Goal: Contribute content: Contribute content

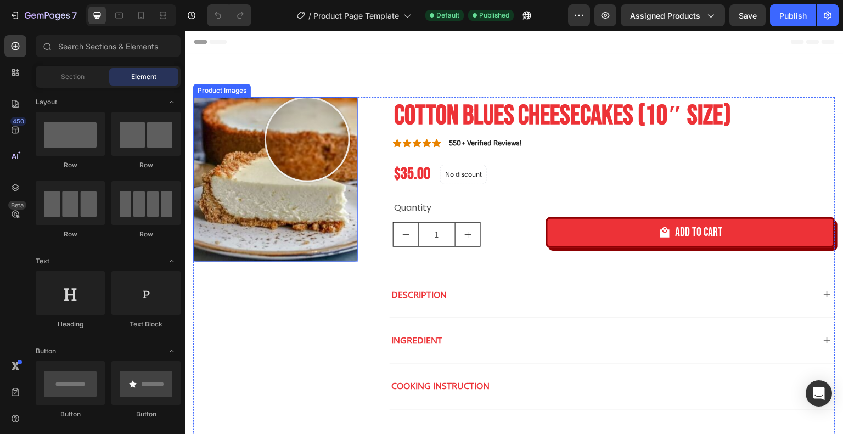
click at [307, 139] on img at bounding box center [275, 179] width 165 height 165
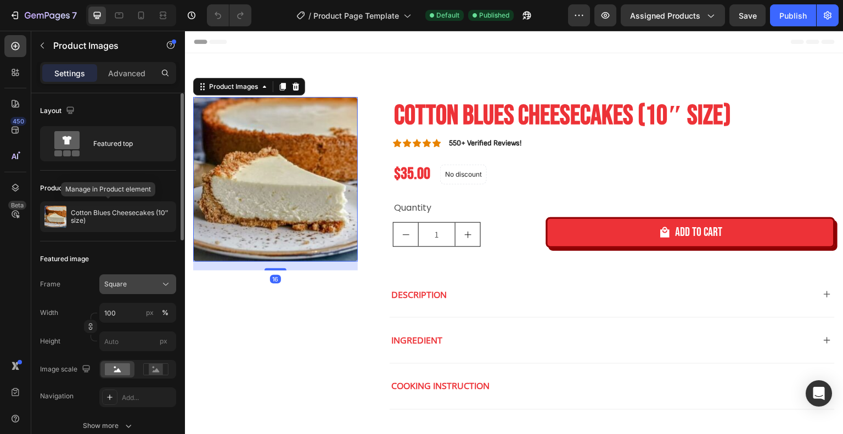
scroll to position [55, 0]
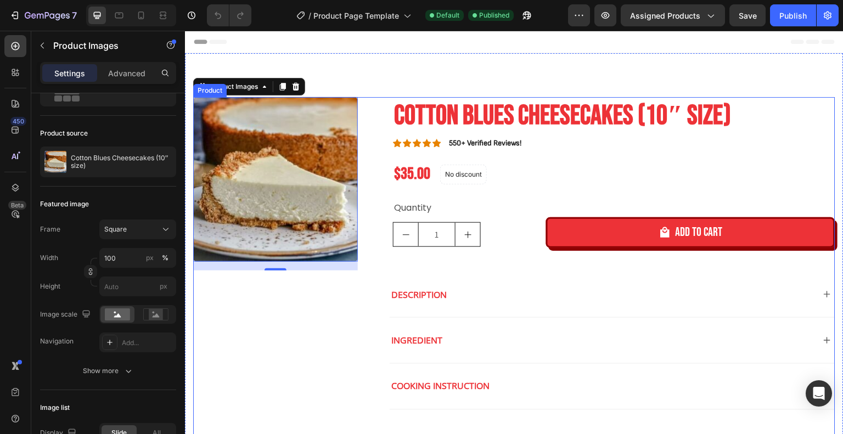
click at [371, 233] on div "Product Images 16 Cotton Blues Cheesecakes (10″ size) Product Title Icon Icon I…" at bounding box center [514, 287] width 642 height 380
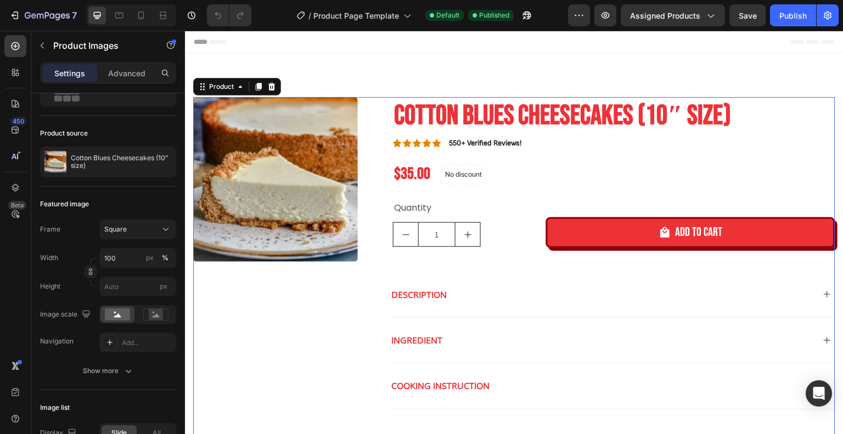
scroll to position [0, 0]
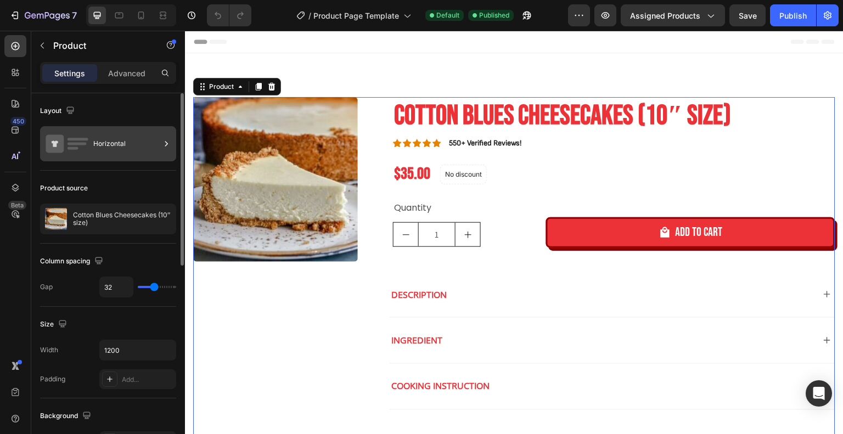
click at [140, 149] on div "Horizontal" at bounding box center [126, 143] width 67 height 25
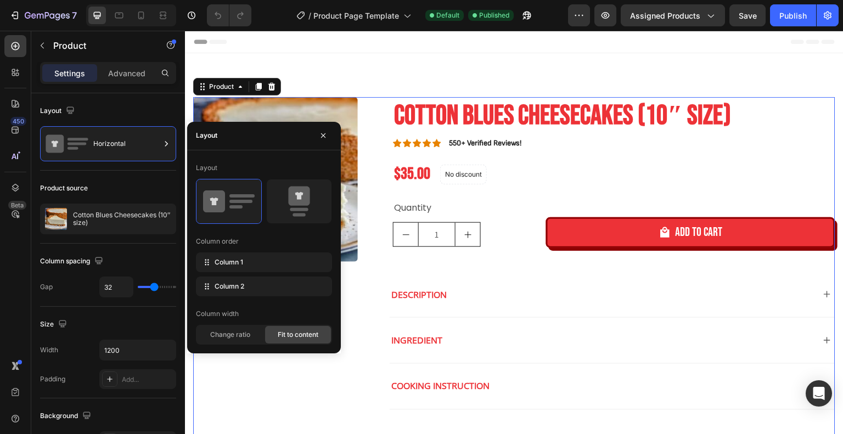
click at [374, 232] on div "Product Images Cotton Blues Cheesecakes (10″ size) Product Title Icon Icon Icon…" at bounding box center [514, 287] width 642 height 380
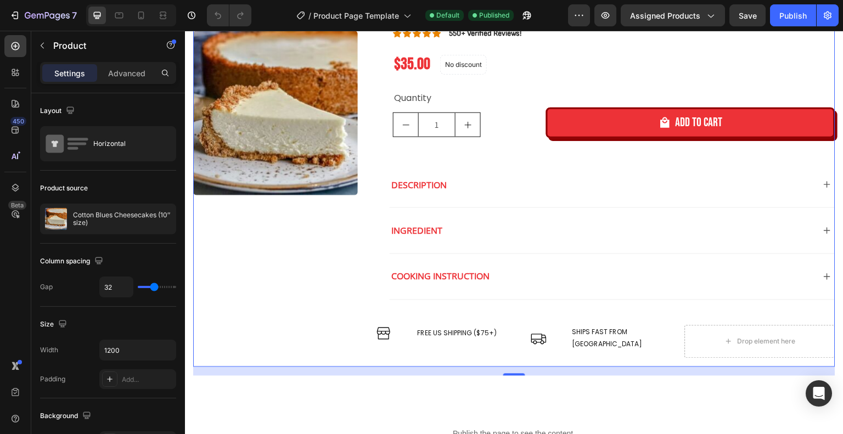
scroll to position [110, 0]
click at [311, 144] on img at bounding box center [275, 113] width 165 height 165
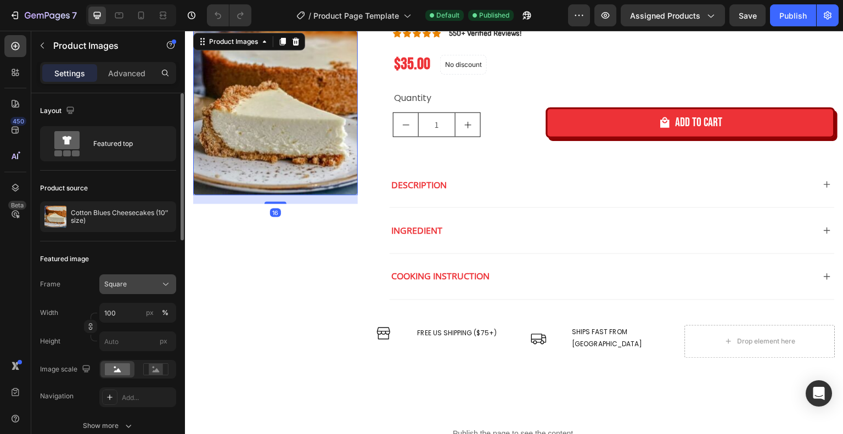
click at [154, 284] on div "Square" at bounding box center [131, 284] width 54 height 10
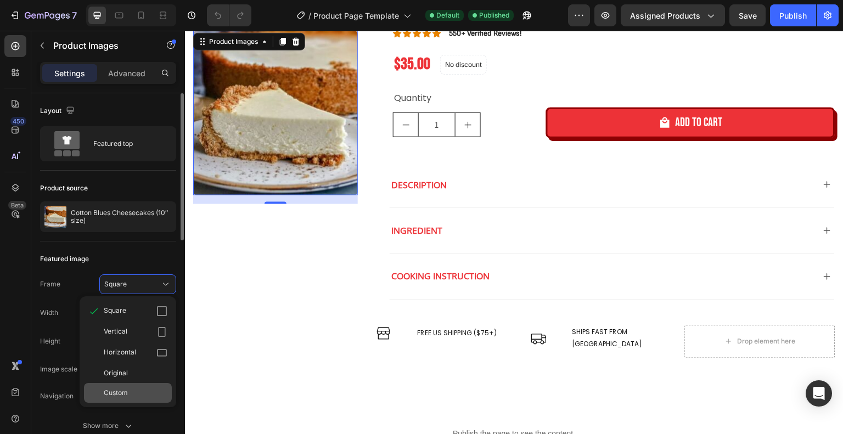
click at [144, 390] on div "Custom" at bounding box center [136, 393] width 64 height 10
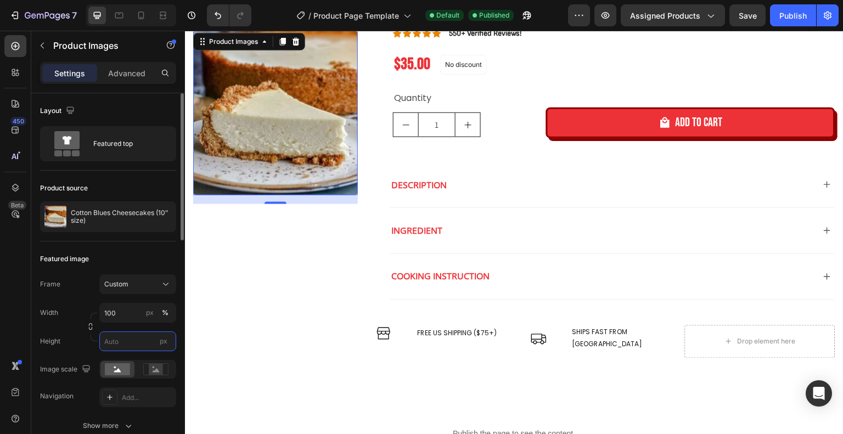
click at [138, 344] on input "px" at bounding box center [137, 341] width 77 height 20
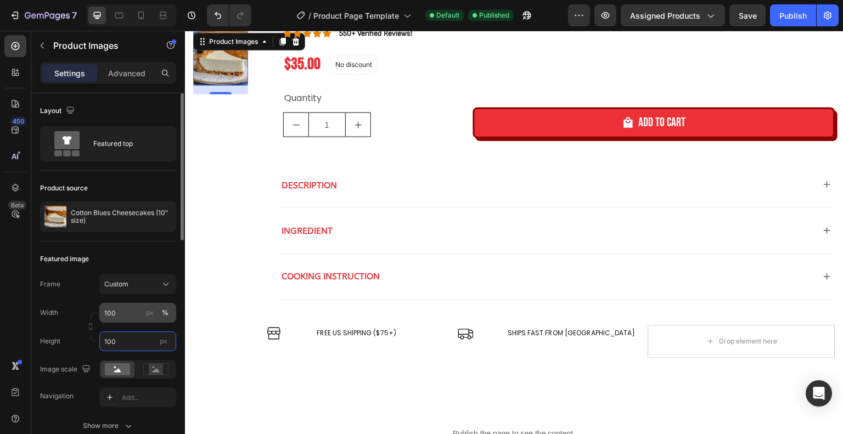
type input "100"
click at [164, 313] on div "%" at bounding box center [165, 313] width 7 height 10
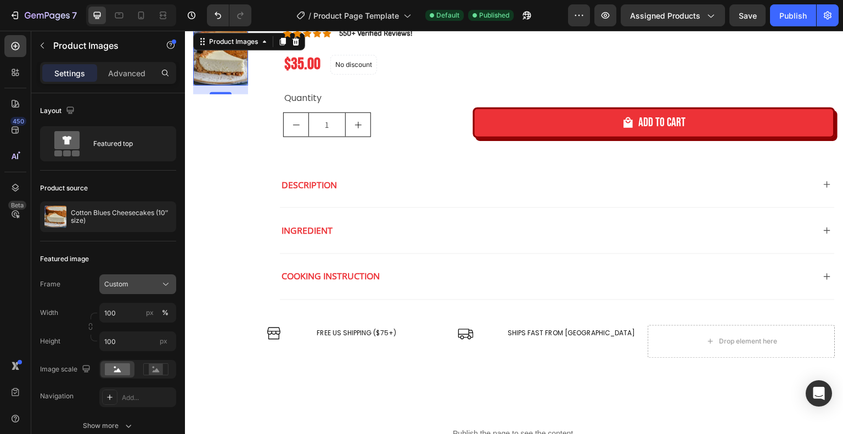
click at [136, 292] on button "Custom" at bounding box center [137, 284] width 77 height 20
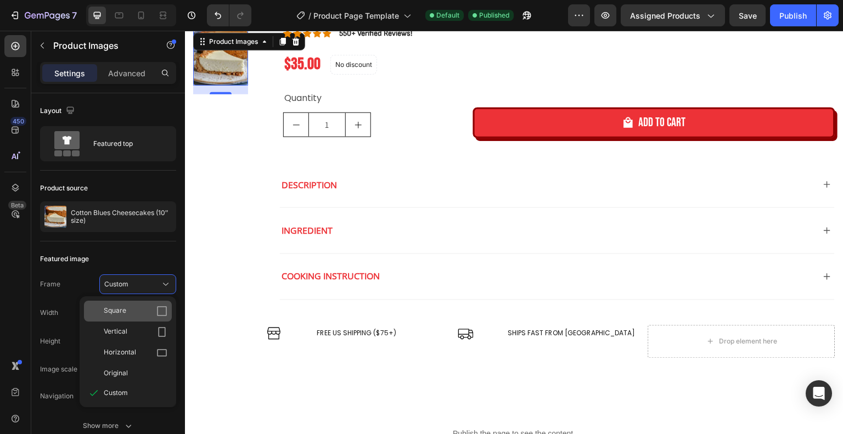
click at [141, 312] on div "Square" at bounding box center [136, 311] width 64 height 11
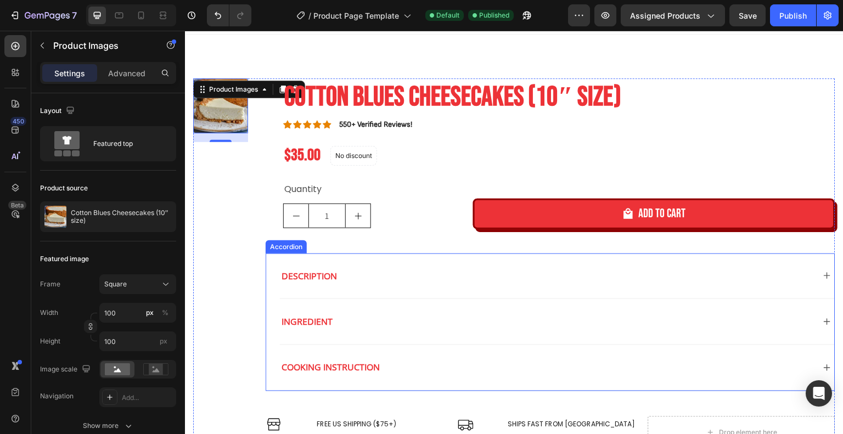
scroll to position [0, 0]
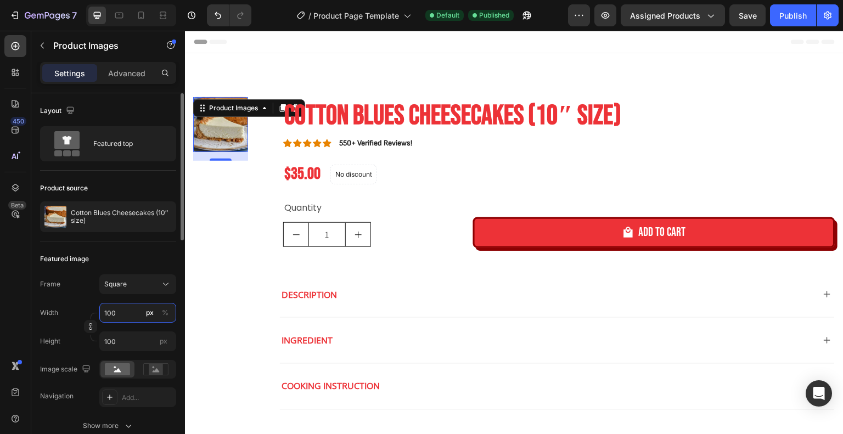
click at [120, 314] on input "100" at bounding box center [137, 313] width 77 height 20
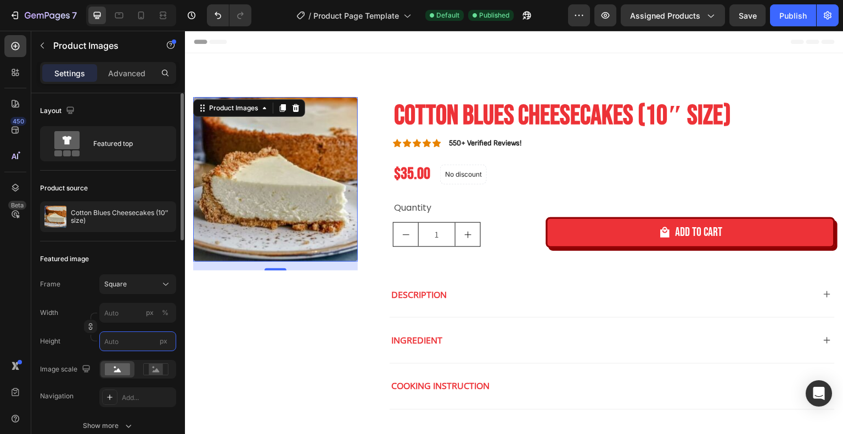
click at [129, 340] on input "px" at bounding box center [137, 341] width 77 height 20
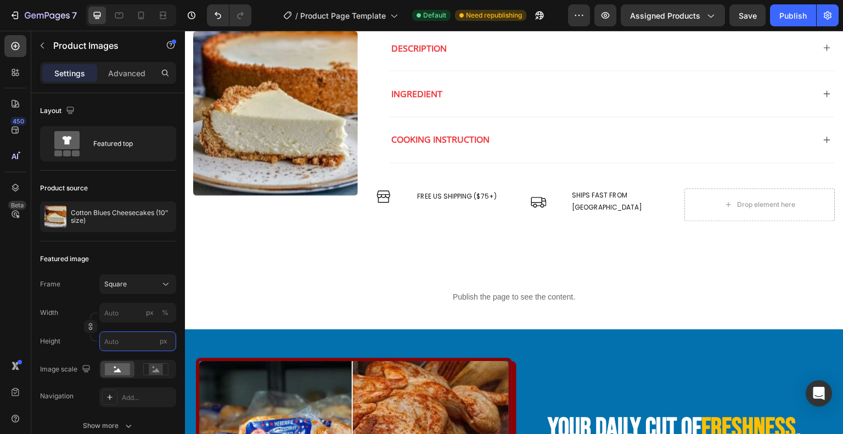
scroll to position [110, 0]
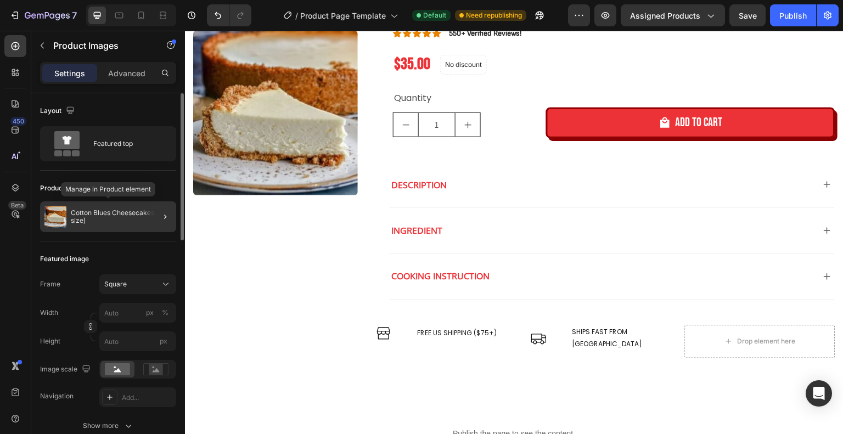
click at [114, 215] on p "Cotton Blues Cheesecakes (10″ size)" at bounding box center [121, 216] width 101 height 15
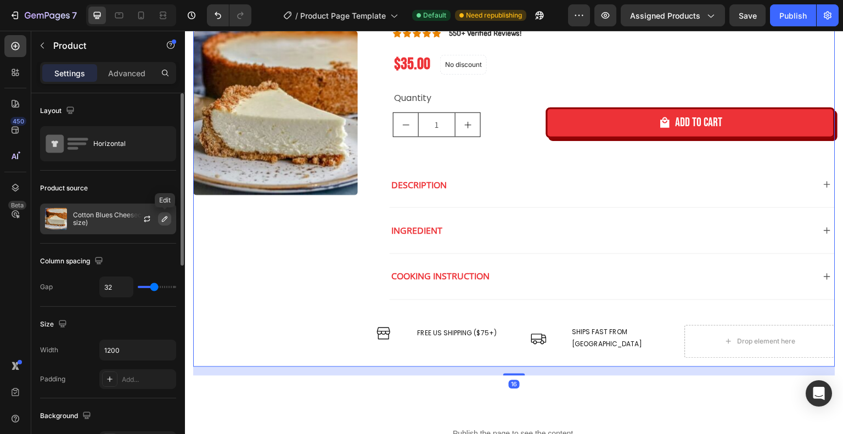
click at [162, 217] on icon "button" at bounding box center [164, 219] width 9 height 9
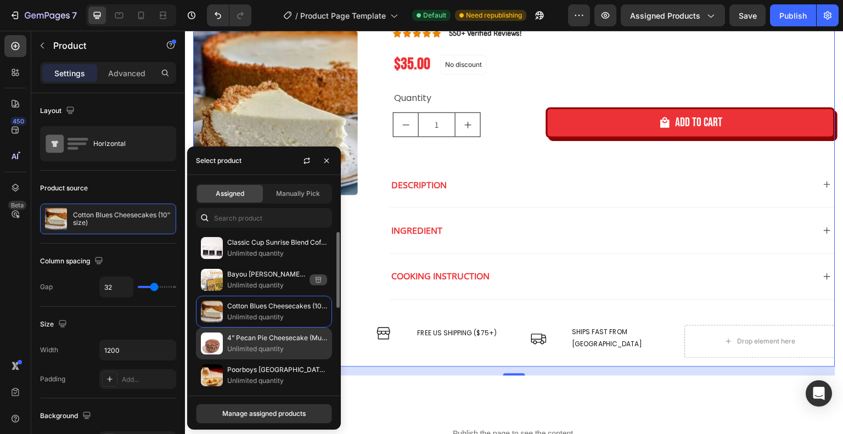
click at [270, 343] on p "Unlimited quantity" at bounding box center [277, 348] width 100 height 11
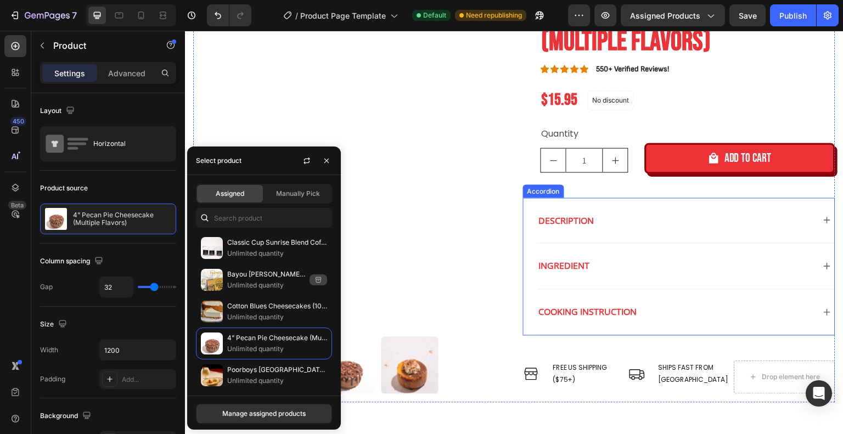
click at [523, 255] on div "Description Ingredient Cooking instruction Accordion" at bounding box center [679, 267] width 312 height 138
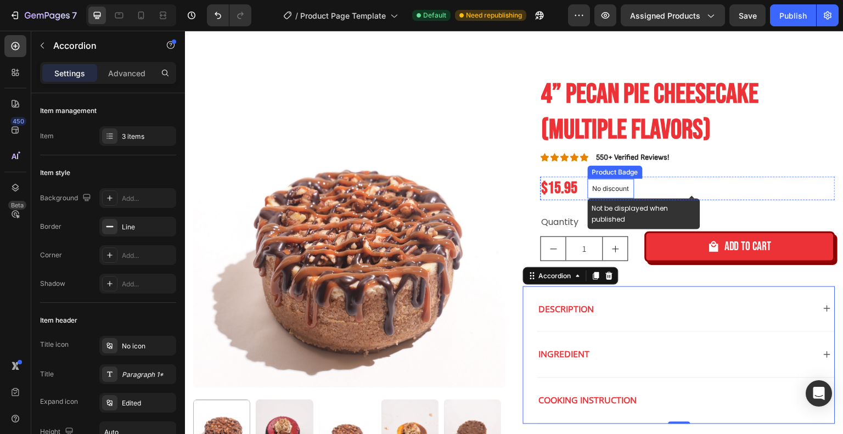
scroll to position [55, 0]
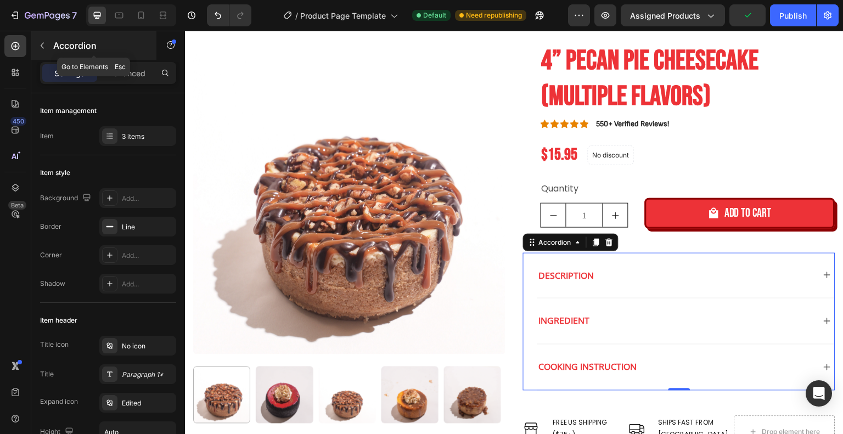
click at [38, 43] on icon "button" at bounding box center [42, 45] width 9 height 9
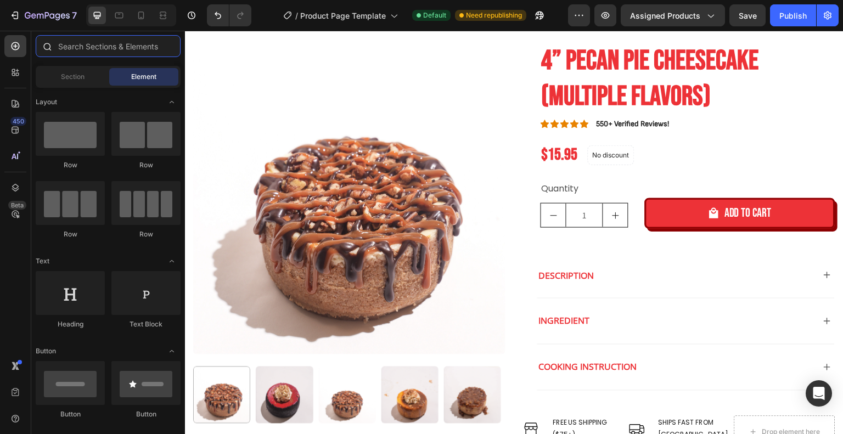
click at [75, 48] on input "text" at bounding box center [108, 46] width 145 height 22
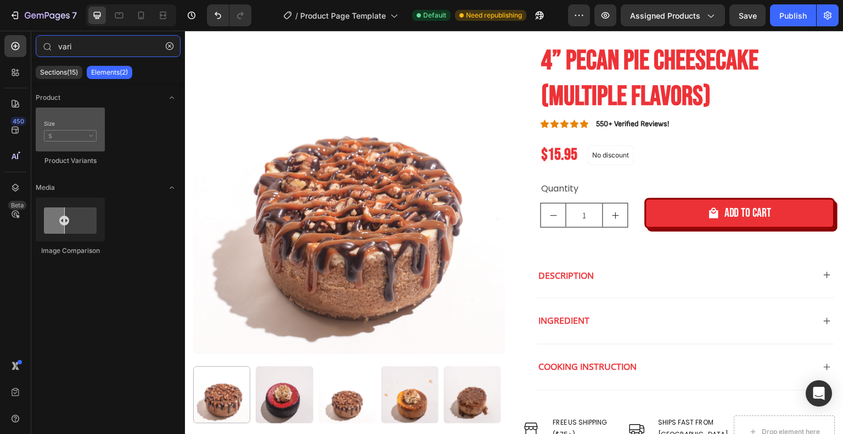
type input "vari"
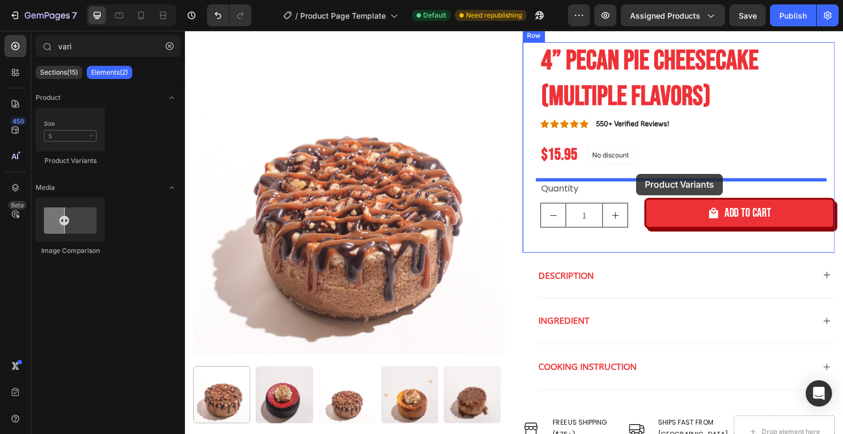
drag, startPoint x: 251, startPoint y: 168, endPoint x: 636, endPoint y: 174, distance: 385.7
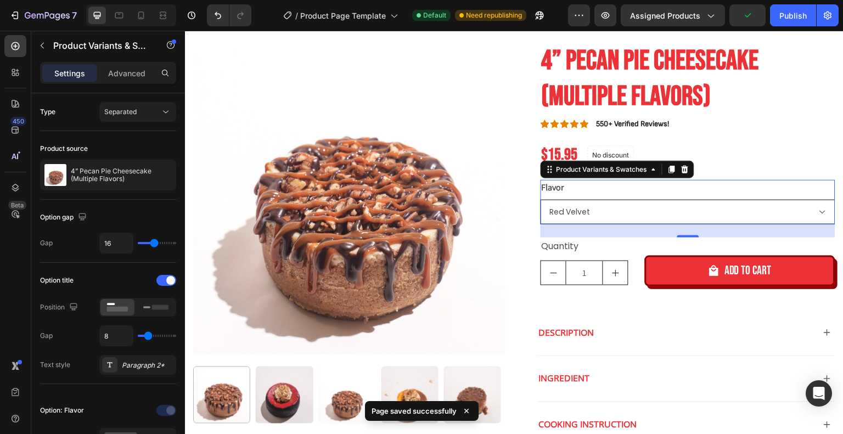
click at [617, 209] on select "Red Velvet Turtle Pecan Praline Pecan Pie Banana Pudding Oreo" at bounding box center [687, 212] width 295 height 25
click at [620, 215] on select "Red Velvet Turtle Pecan Praline Pecan Pie Banana Pudding Oreo" at bounding box center [687, 212] width 295 height 25
click at [540, 200] on select "Red Velvet Turtle Pecan Praline Pecan Pie Banana Pudding Oreo" at bounding box center [687, 212] width 295 height 25
click at [614, 211] on select "Red Velvet Turtle Pecan Praline Pecan Pie Banana Pudding Oreo" at bounding box center [687, 212] width 295 height 25
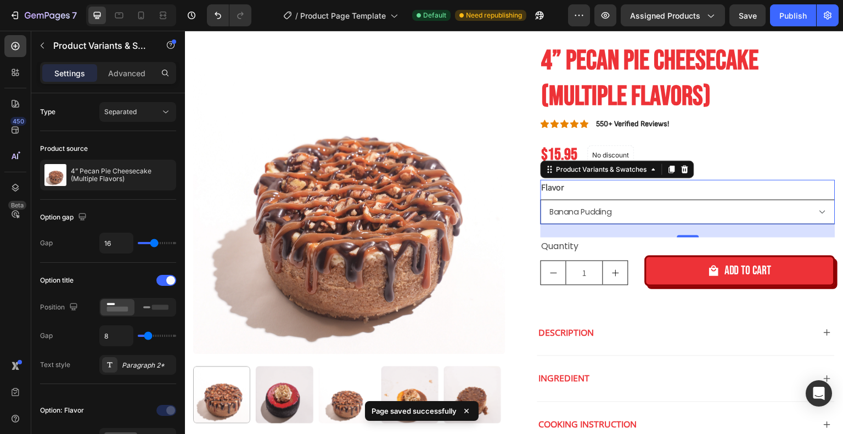
click at [540, 200] on select "Red Velvet Turtle Pecan Praline Pecan Pie Banana Pudding Oreo" at bounding box center [687, 212] width 295 height 25
select select "Banana Pudding"
click at [800, 14] on div "Publish" at bounding box center [792, 16] width 27 height 12
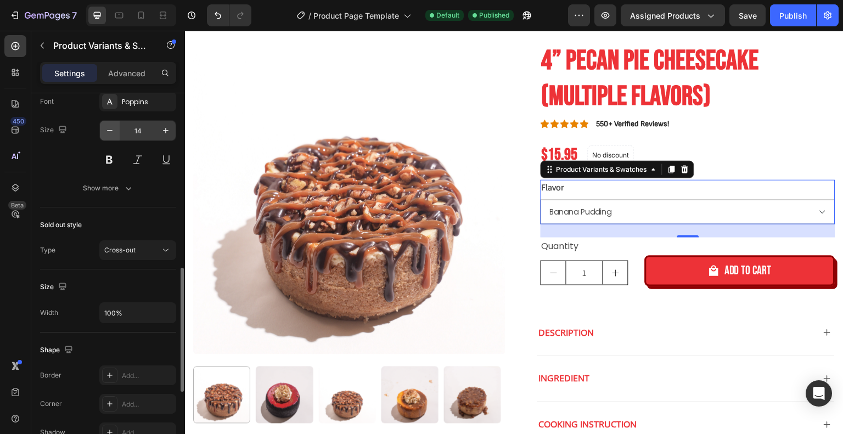
scroll to position [469, 0]
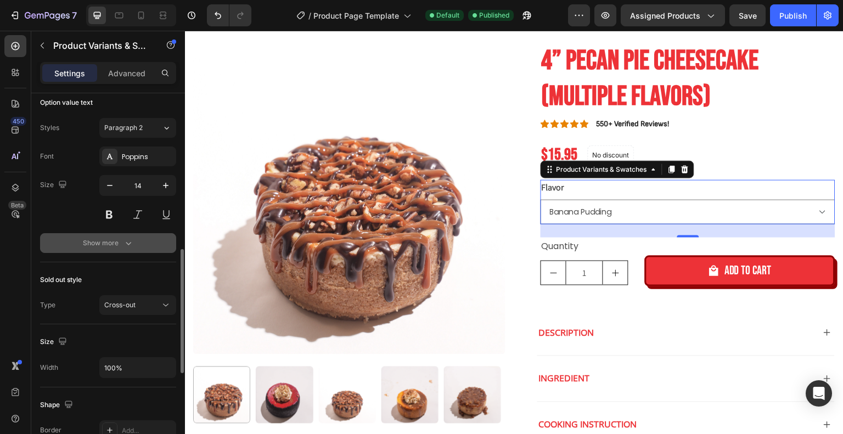
click at [110, 244] on div "Show more" at bounding box center [108, 243] width 51 height 11
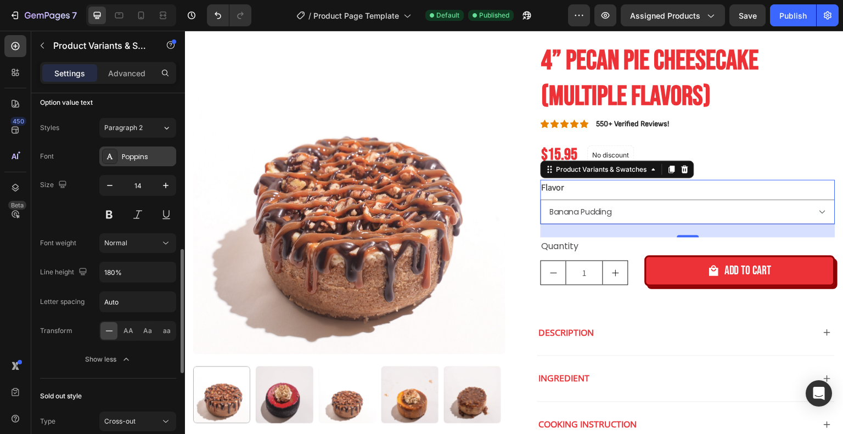
click at [132, 155] on div "Poppins" at bounding box center [148, 157] width 52 height 10
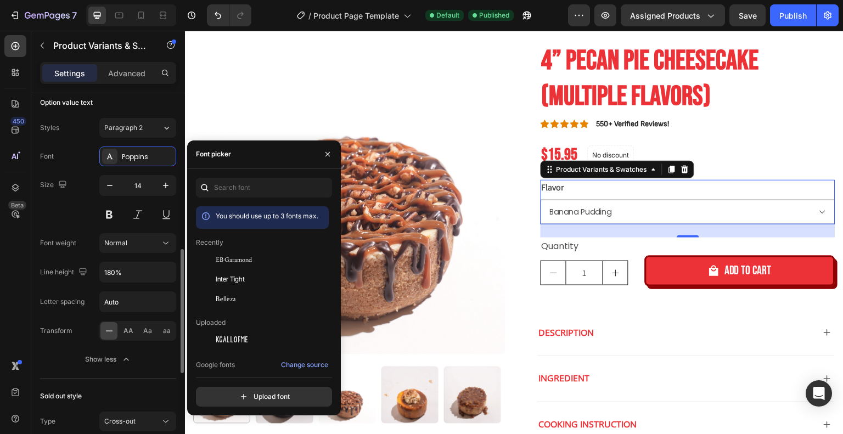
click at [83, 201] on div "Size 14" at bounding box center [108, 199] width 136 height 49
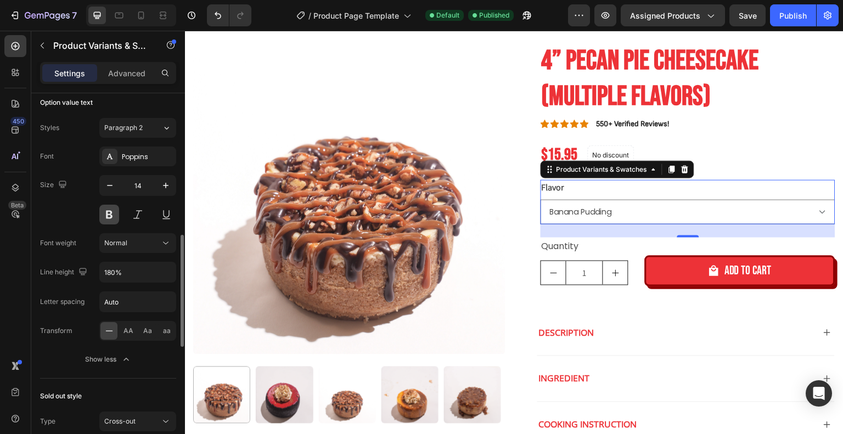
click at [108, 212] on button at bounding box center [109, 215] width 20 height 20
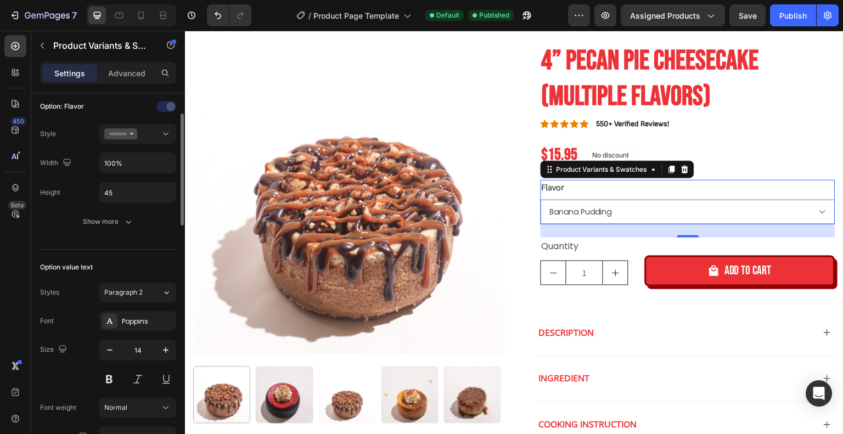
scroll to position [249, 0]
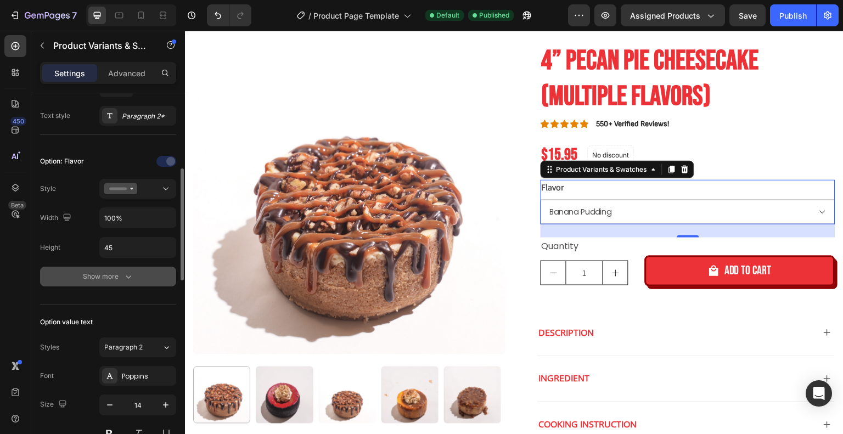
click at [109, 283] on button "Show more" at bounding box center [108, 277] width 136 height 20
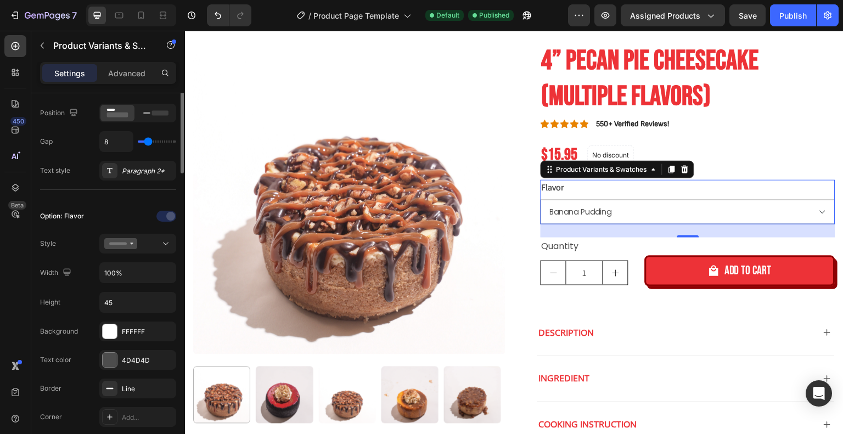
scroll to position [84, 0]
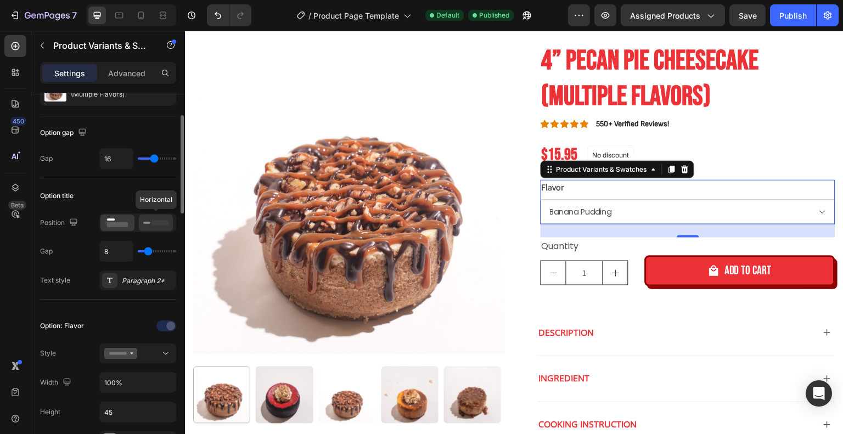
click at [164, 227] on icon at bounding box center [155, 223] width 25 height 12
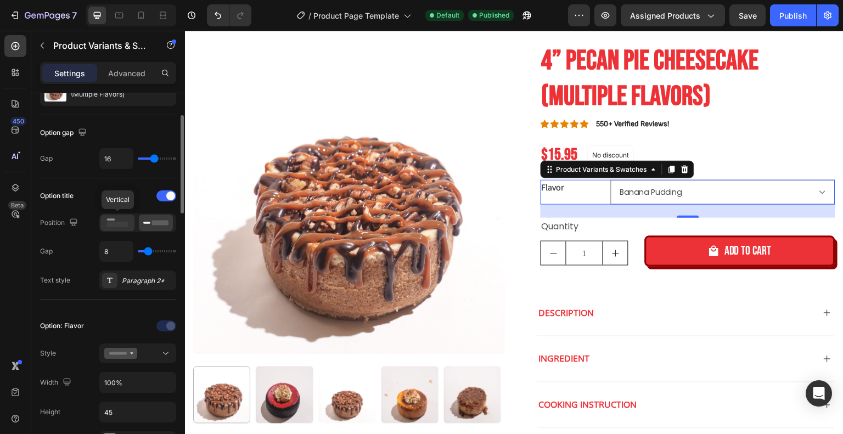
click at [131, 222] on div at bounding box center [117, 223] width 34 height 16
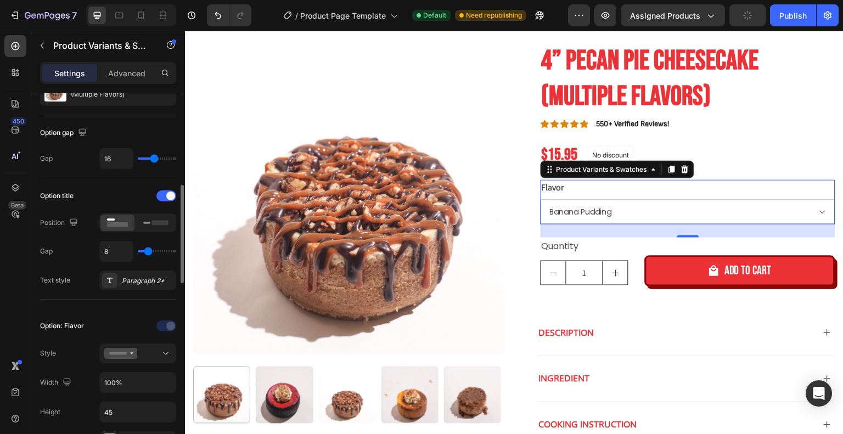
scroll to position [139, 0]
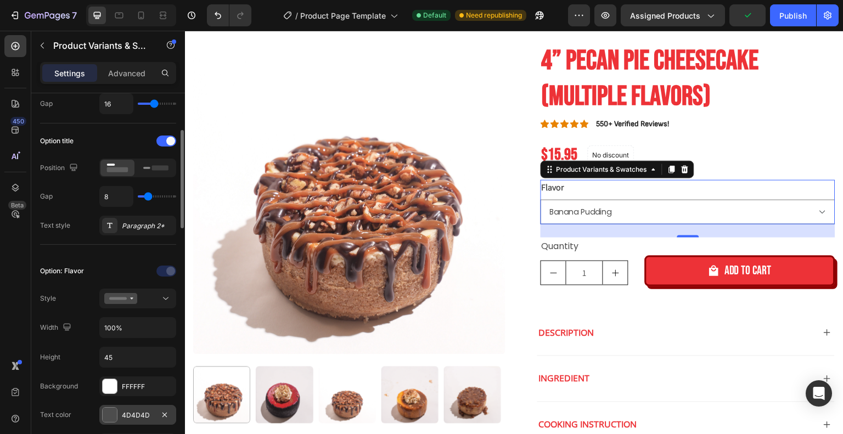
click at [118, 413] on div "4D4D4D" at bounding box center [137, 415] width 77 height 20
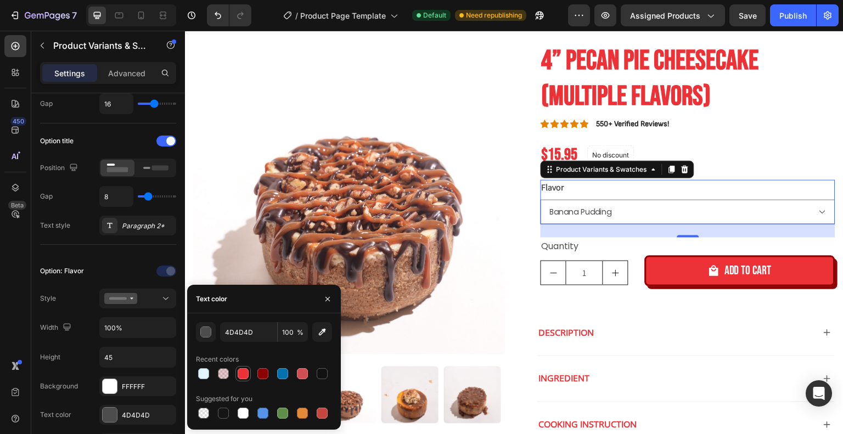
click at [243, 374] on div at bounding box center [243, 373] width 11 height 11
type input "ED3237"
click at [112, 381] on div at bounding box center [110, 386] width 14 height 14
click at [213, 340] on button "button" at bounding box center [206, 332] width 20 height 20
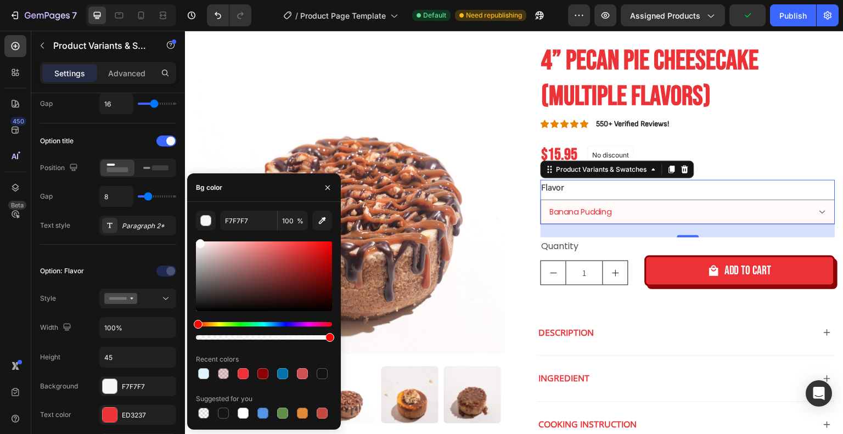
drag, startPoint x: 201, startPoint y: 250, endPoint x: 268, endPoint y: 217, distance: 74.1
click at [199, 235] on div "F7F7F7 100 % Recent colors Suggested for you" at bounding box center [264, 316] width 136 height 210
type input "FFF9F9"
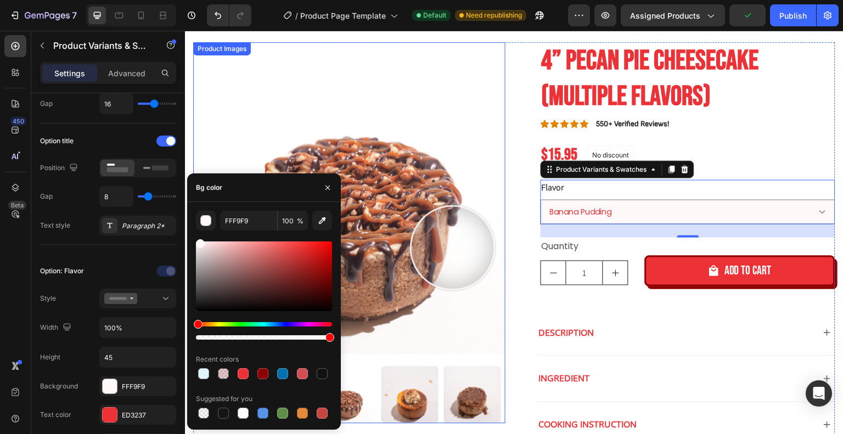
click at [697, 243] on div "Quantity" at bounding box center [687, 247] width 295 height 18
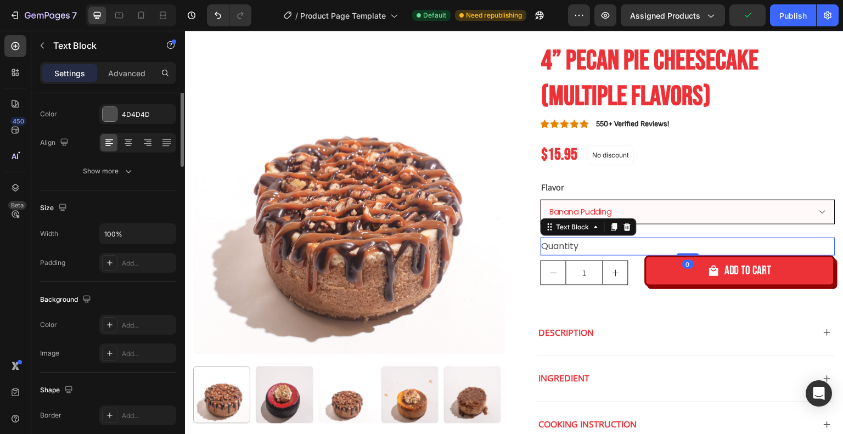
scroll to position [0, 0]
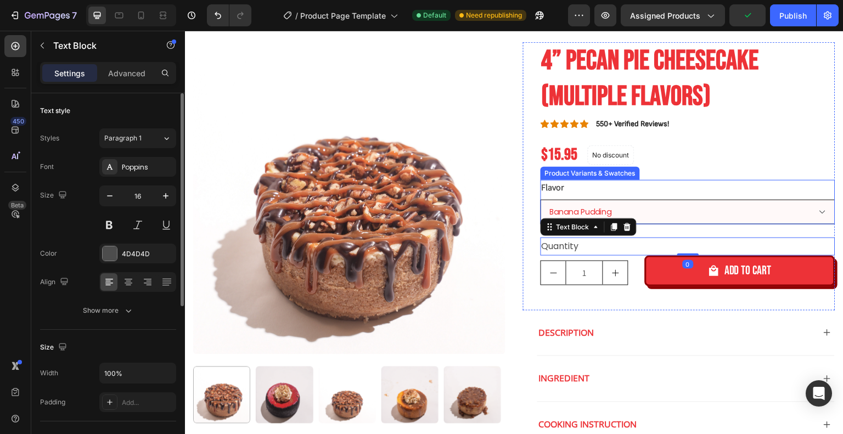
click at [702, 219] on select "Red Velvet Turtle Pecan Praline Pecan Pie Banana Pudding Oreo" at bounding box center [687, 212] width 295 height 25
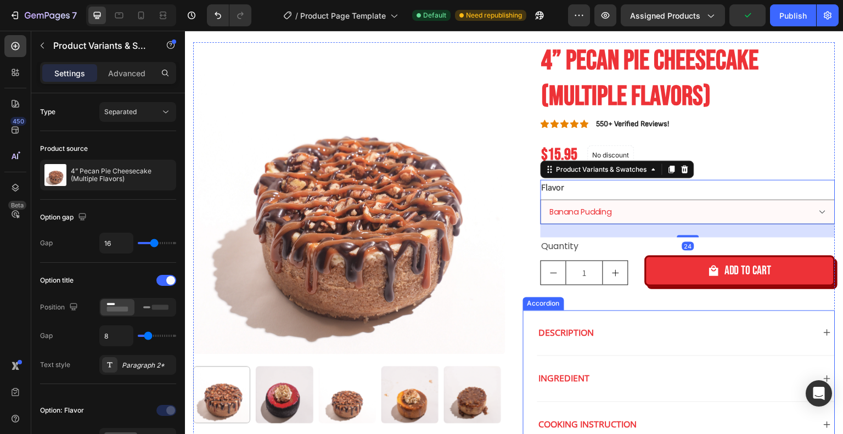
click at [732, 356] on div "Ingredient" at bounding box center [685, 379] width 297 height 46
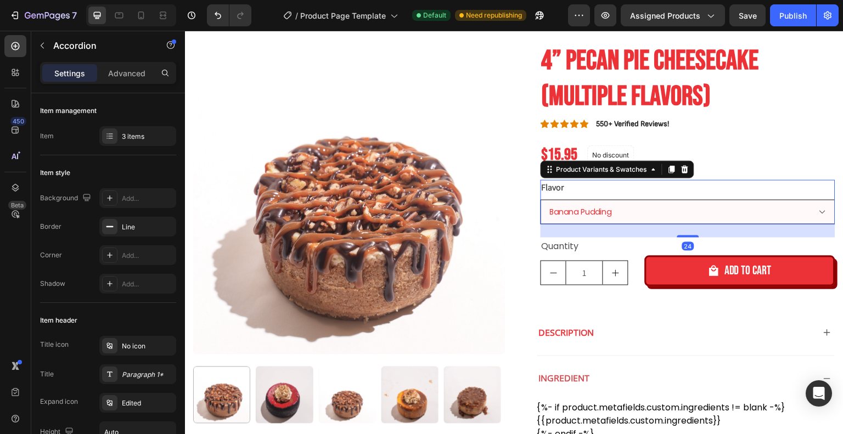
click at [692, 215] on select "Red Velvet Turtle Pecan Praline Pecan Pie Banana Pudding Oreo" at bounding box center [687, 212] width 295 height 25
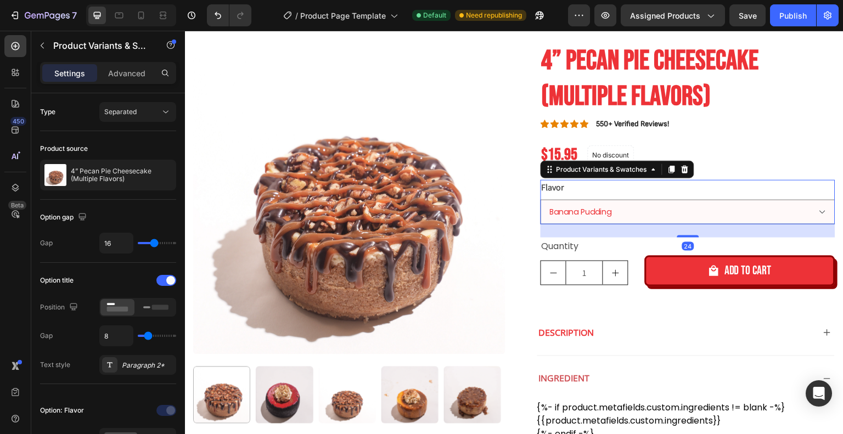
click at [692, 191] on div "Flavor Red Velvet Turtle Pecan Praline Pecan Pie Banana Pudding Oreo" at bounding box center [687, 202] width 295 height 44
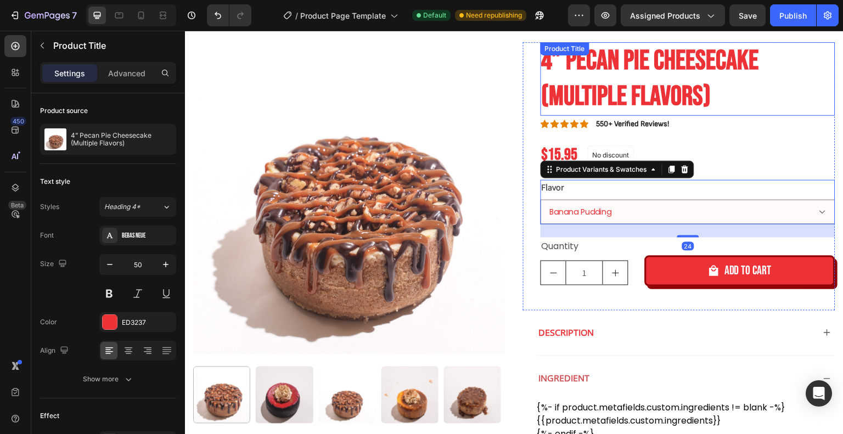
click at [777, 102] on h1 "4” Pecan Pie Cheesecake (Multiple Flavors)" at bounding box center [687, 79] width 295 height 74
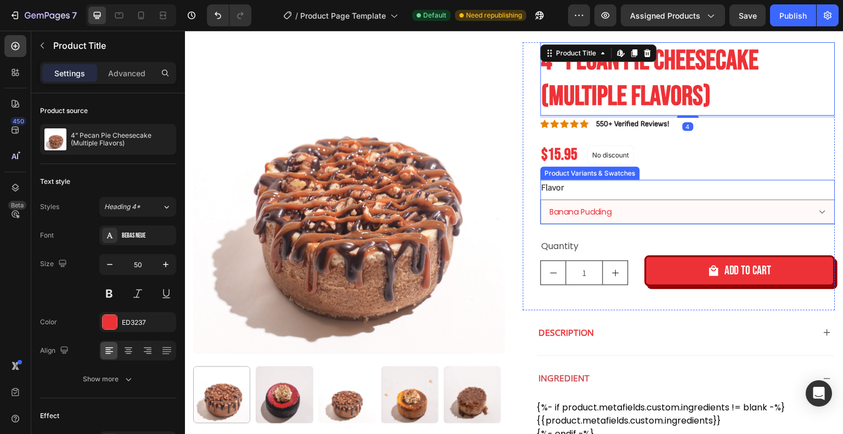
click at [799, 195] on div "Flavor Red Velvet Turtle Pecan Praline Pecan Pie Banana Pudding Oreo" at bounding box center [687, 202] width 295 height 44
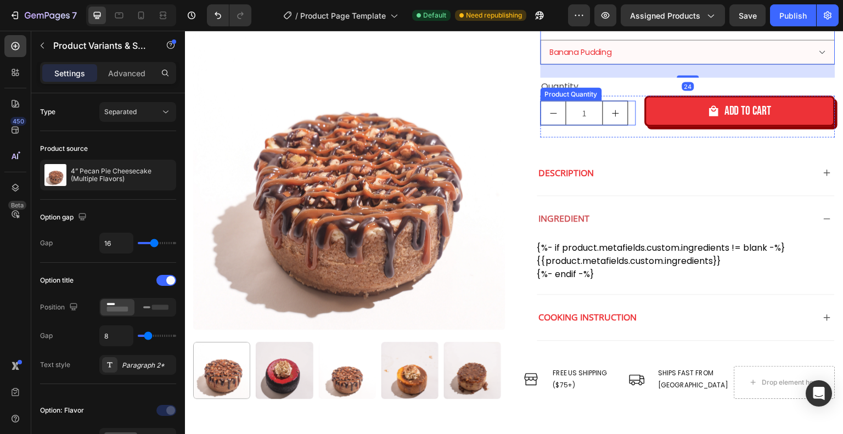
scroll to position [219, 0]
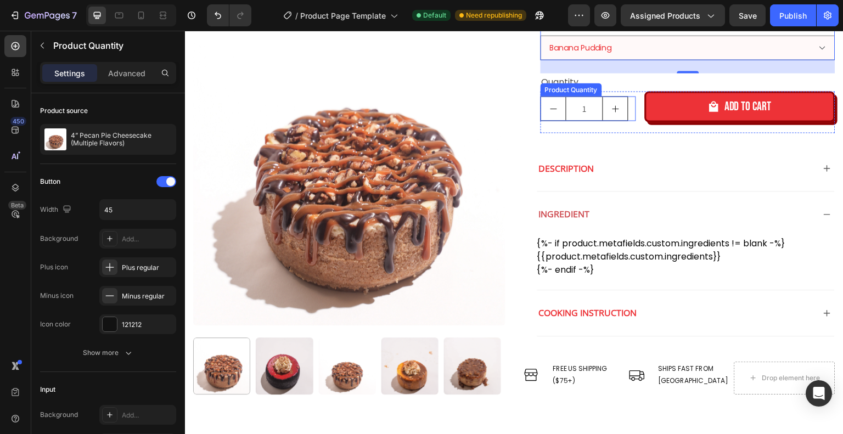
click at [593, 104] on input "1" at bounding box center [584, 109] width 37 height 24
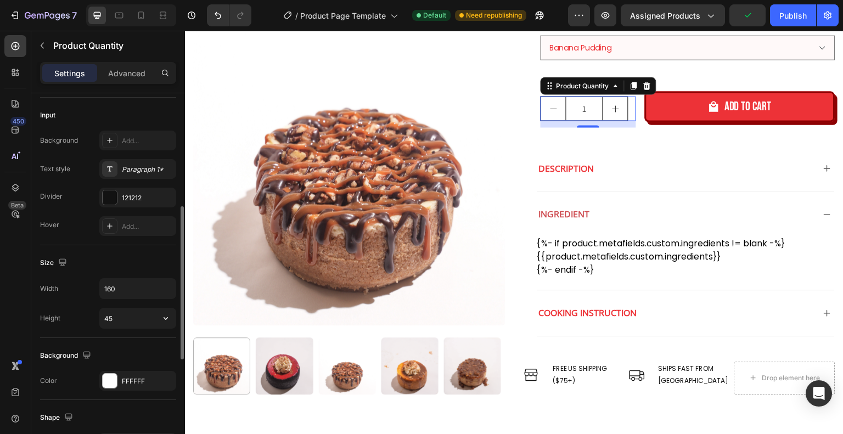
scroll to position [329, 0]
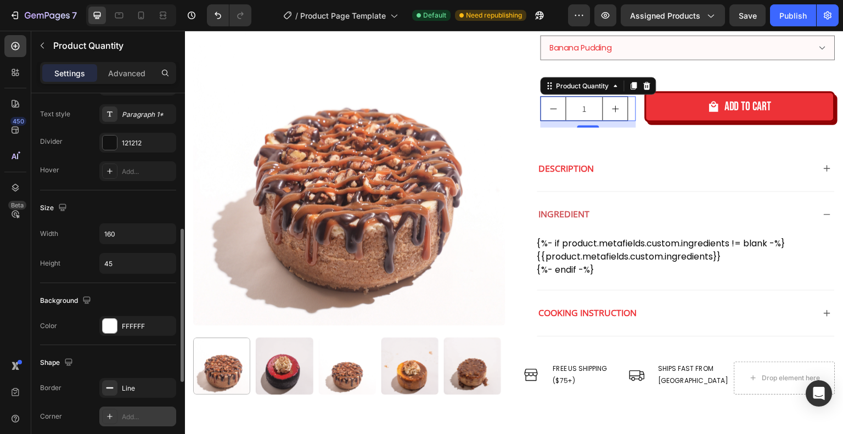
click at [142, 412] on div "Add..." at bounding box center [148, 417] width 52 height 10
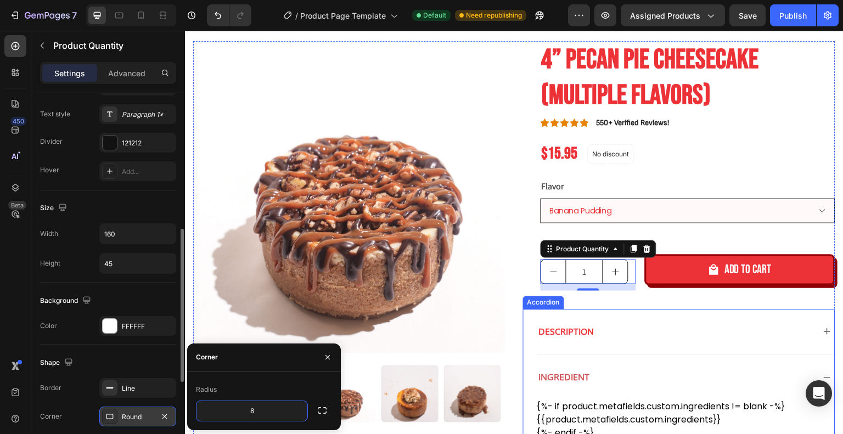
scroll to position [55, 0]
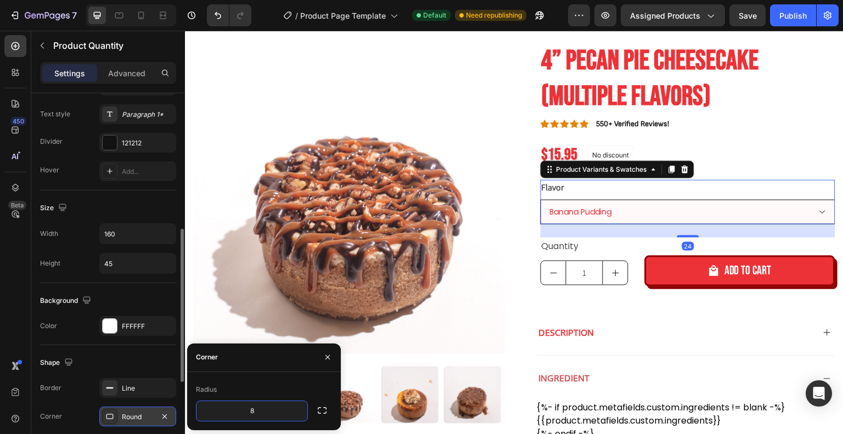
click at [637, 207] on select "Red Velvet Turtle Pecan Praline Pecan Pie Banana Pudding Oreo" at bounding box center [687, 212] width 295 height 25
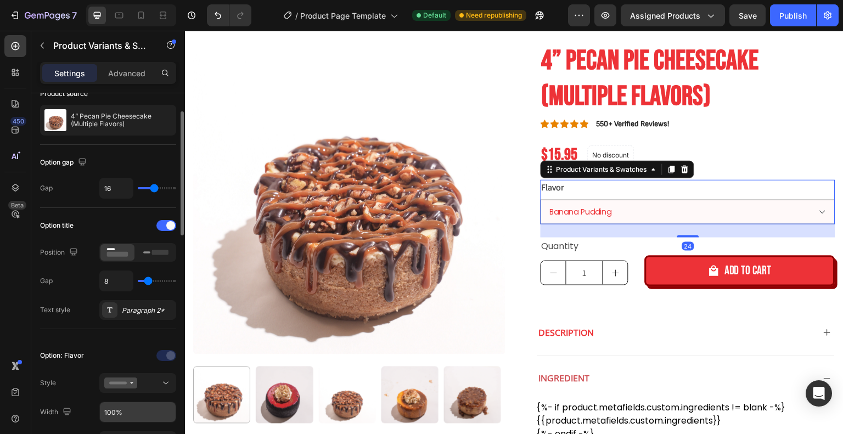
scroll to position [110, 0]
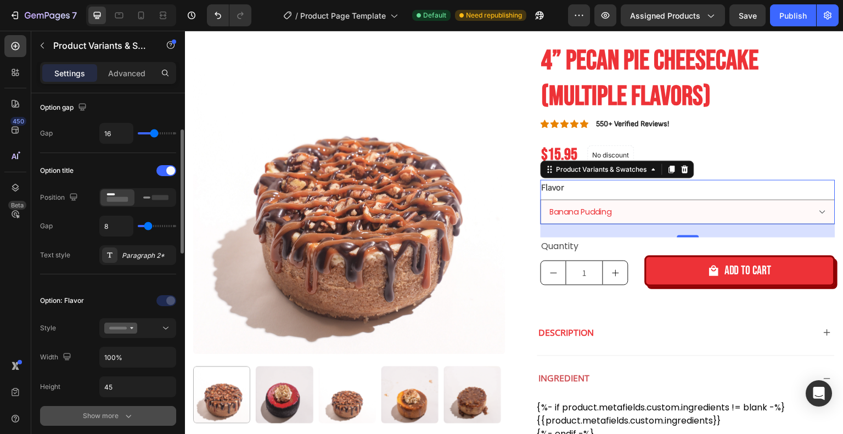
click at [108, 410] on div "Show more" at bounding box center [108, 415] width 51 height 11
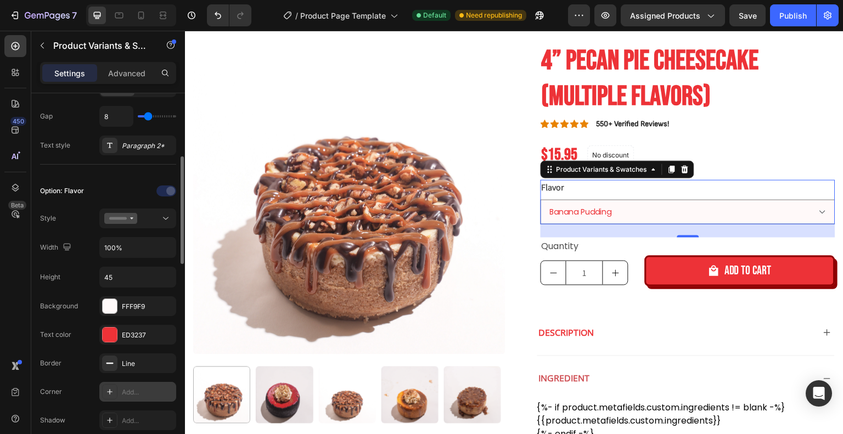
click at [134, 392] on div "Add..." at bounding box center [148, 392] width 52 height 10
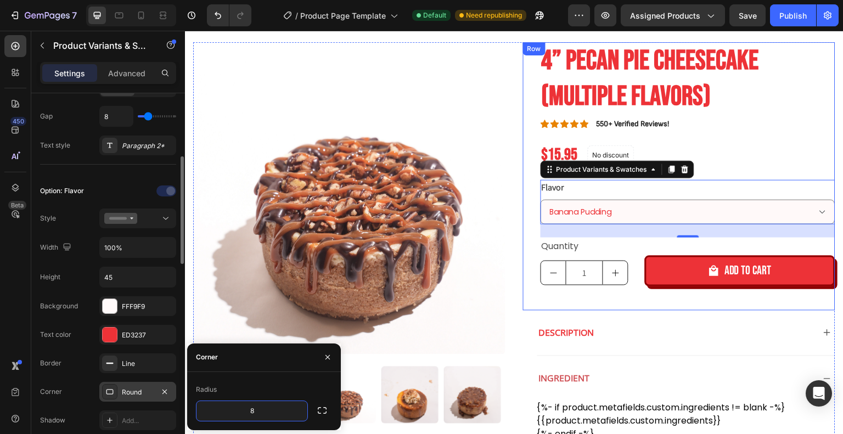
click at [725, 117] on div "4” Pecan Pie Cheesecake (Multiple Flavors) Product Title Icon Icon Icon Icon Ic…" at bounding box center [687, 176] width 295 height 268
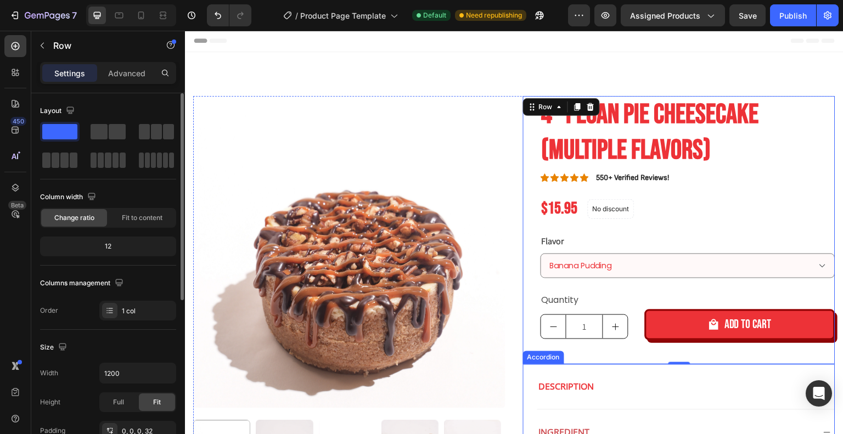
scroll to position [0, 0]
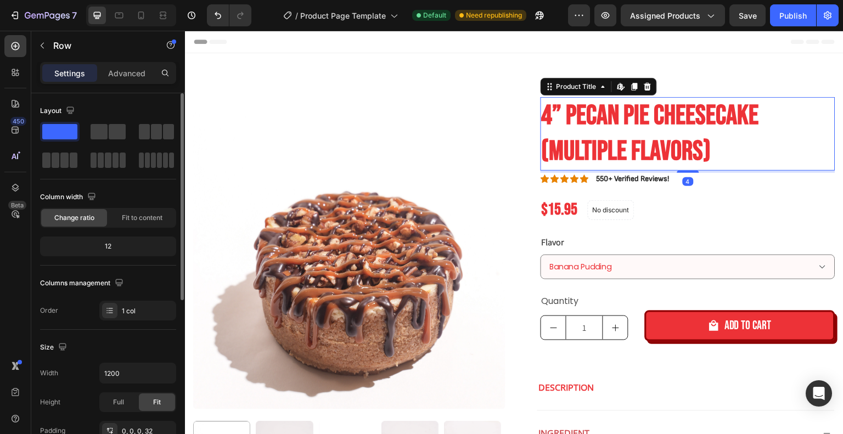
click at [688, 147] on h1 "4” Pecan Pie Cheesecake (Multiple Flavors)" at bounding box center [687, 134] width 295 height 74
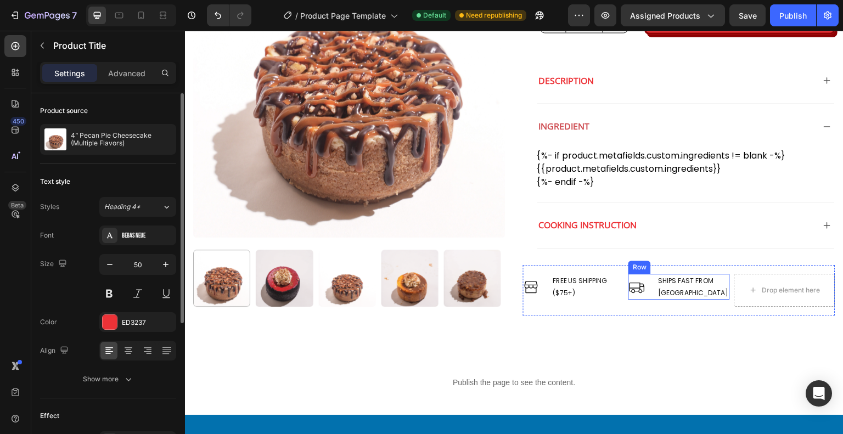
scroll to position [274, 0]
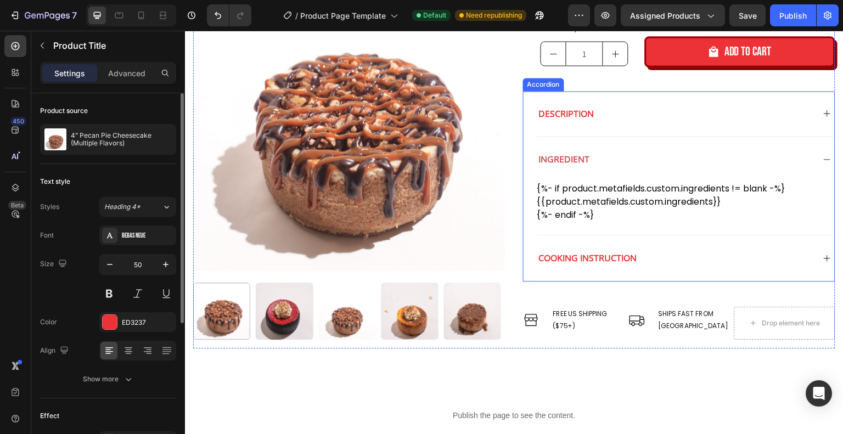
click at [685, 156] on div "Ingredient" at bounding box center [675, 159] width 277 height 19
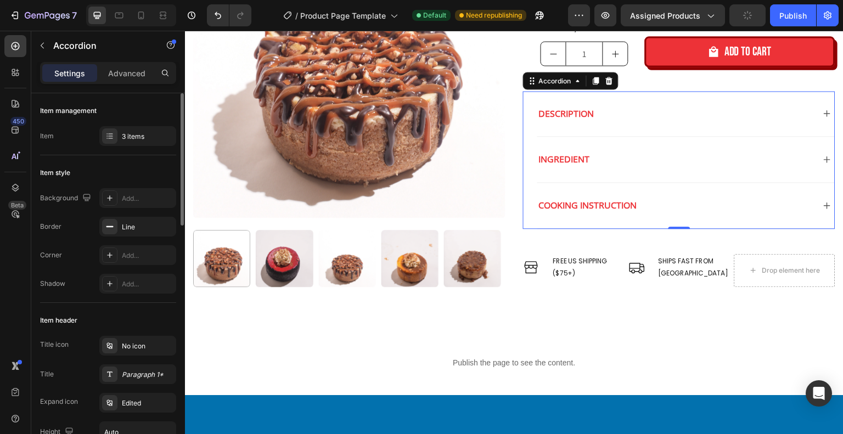
click at [676, 196] on div "Cooking instruction" at bounding box center [675, 205] width 277 height 19
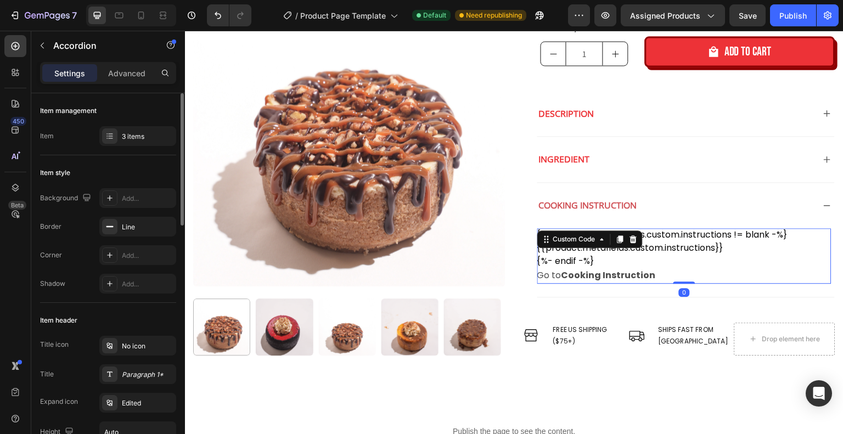
click at [599, 276] on link "Cooking Instruction" at bounding box center [608, 275] width 94 height 13
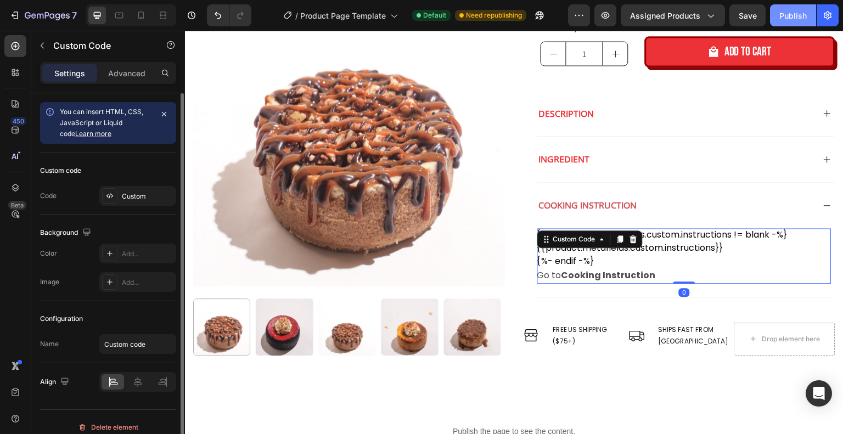
click at [776, 22] on button "Publish" at bounding box center [793, 15] width 46 height 22
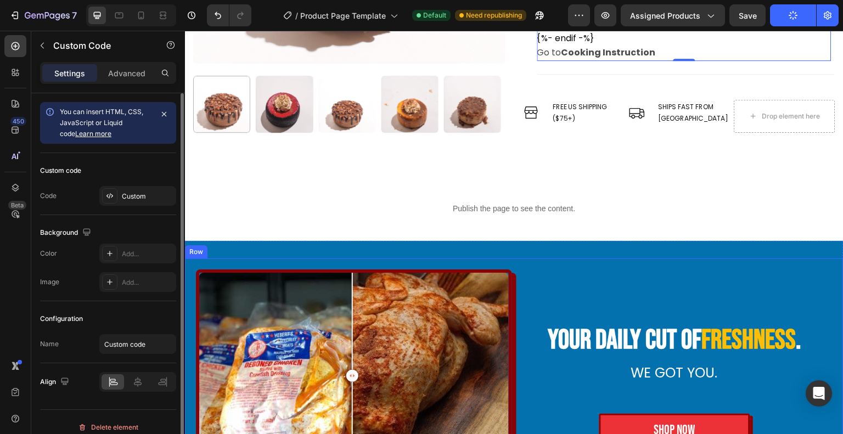
scroll to position [494, 0]
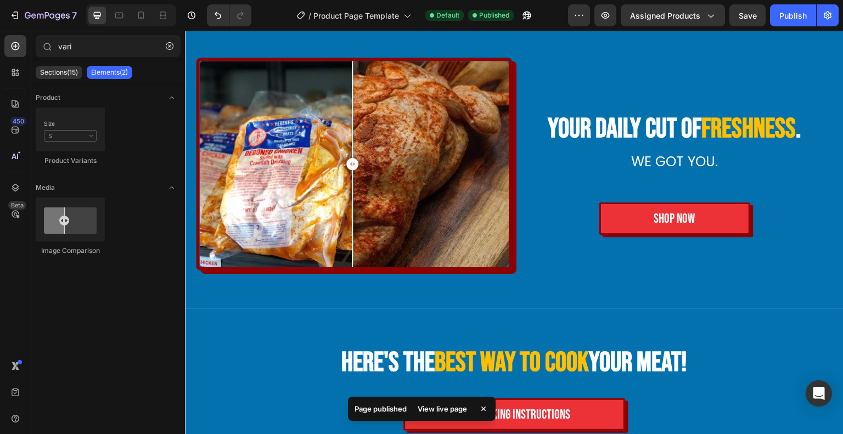
select select "Banana Pudding"
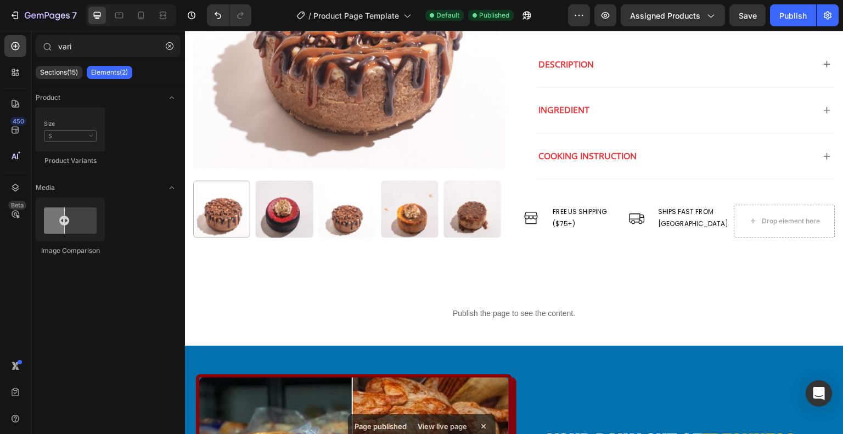
scroll to position [334, 0]
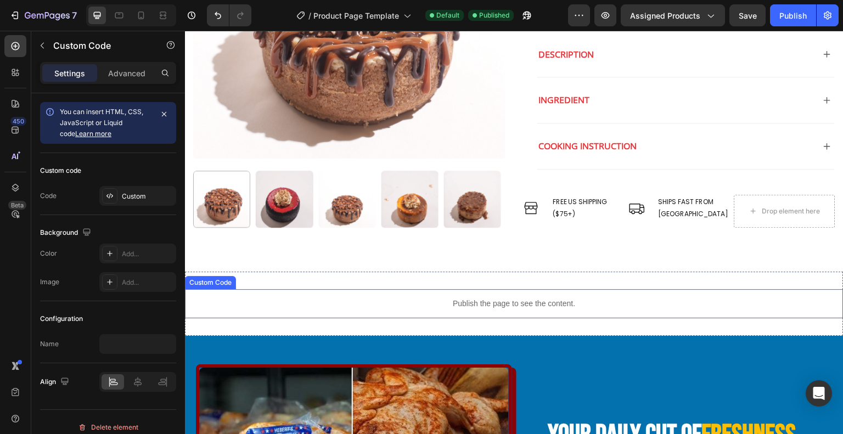
click at [617, 303] on p "Publish the page to see the content." at bounding box center [514, 304] width 658 height 12
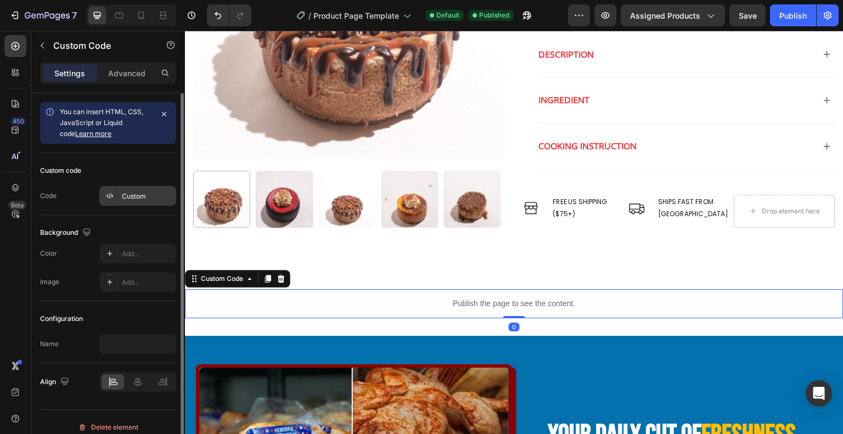
click at [115, 195] on div at bounding box center [109, 195] width 15 height 15
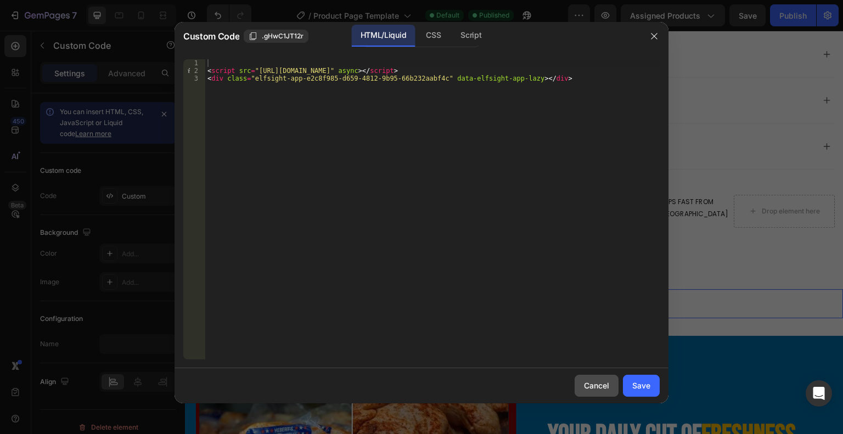
click at [591, 386] on div "Cancel" at bounding box center [596, 386] width 25 height 12
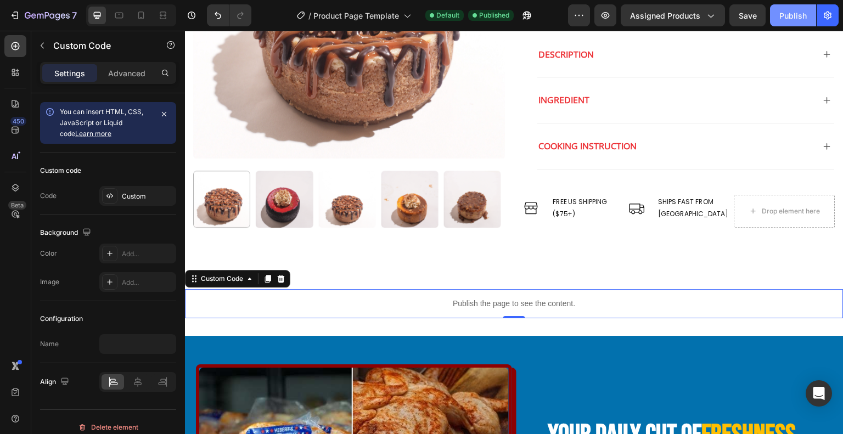
click at [797, 11] on div "Publish" at bounding box center [792, 16] width 27 height 12
click at [603, 18] on icon "button" at bounding box center [605, 15] width 11 height 11
click at [531, 15] on icon "button" at bounding box center [526, 15] width 11 height 11
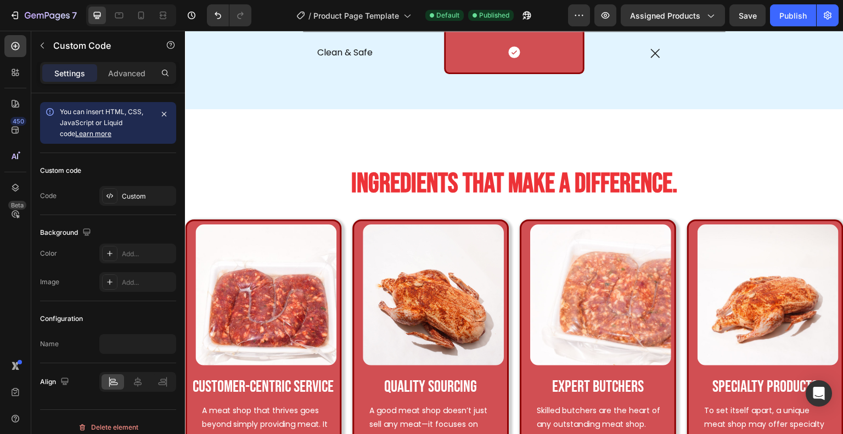
scroll to position [1478, 0]
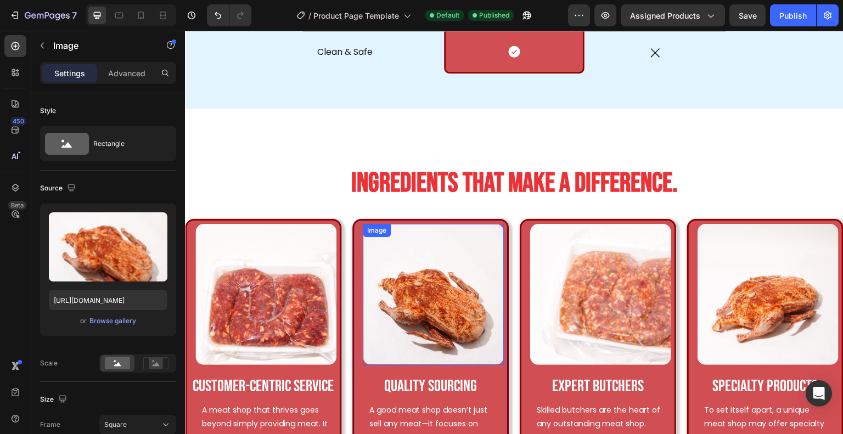
click at [417, 287] on img at bounding box center [433, 294] width 141 height 141
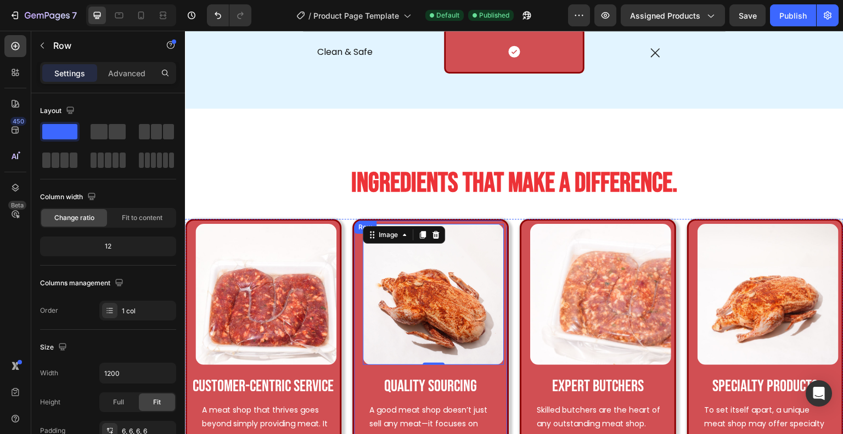
click at [501, 386] on div "Image 0 Quality Sourcing Text Block A good meat shop doesn’t just sell any meat…" at bounding box center [430, 365] width 156 height 292
click at [484, 343] on img at bounding box center [433, 294] width 141 height 141
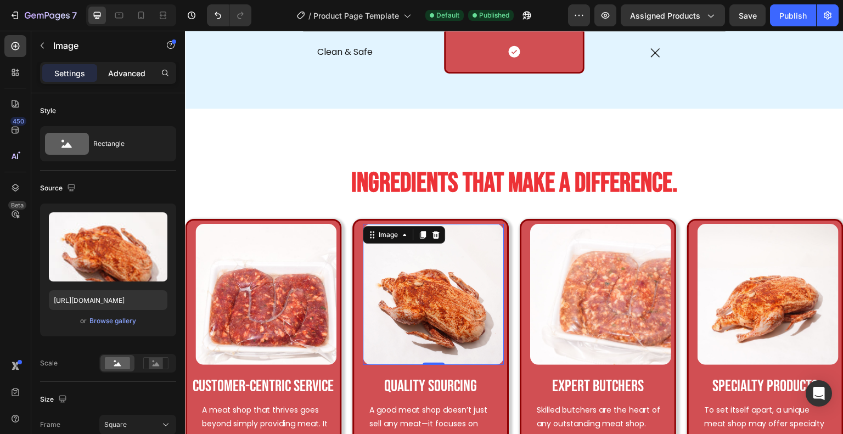
click at [134, 77] on p "Advanced" at bounding box center [126, 73] width 37 height 12
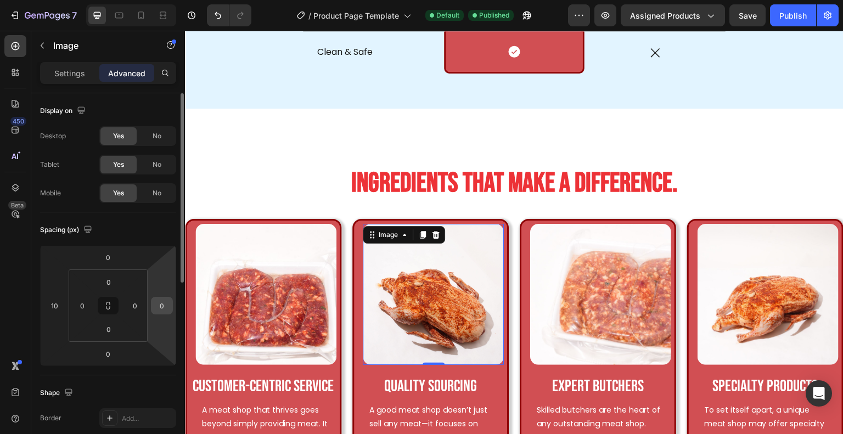
click at [159, 307] on input "0" at bounding box center [162, 305] width 16 height 16
type input "10"
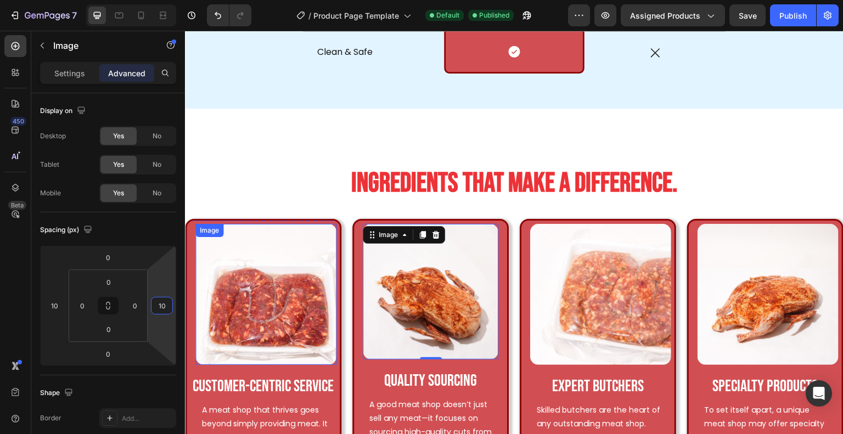
click at [259, 283] on img at bounding box center [265, 294] width 141 height 141
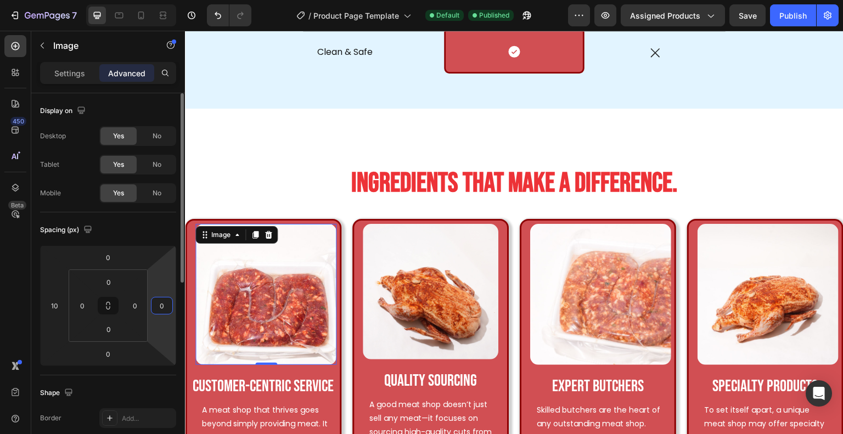
click at [157, 306] on input "0" at bounding box center [162, 305] width 16 height 16
type input "10"
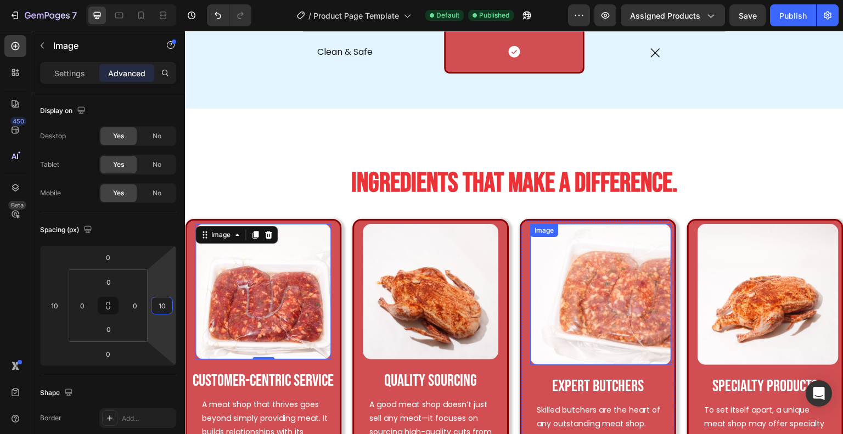
click at [605, 258] on img at bounding box center [600, 294] width 141 height 141
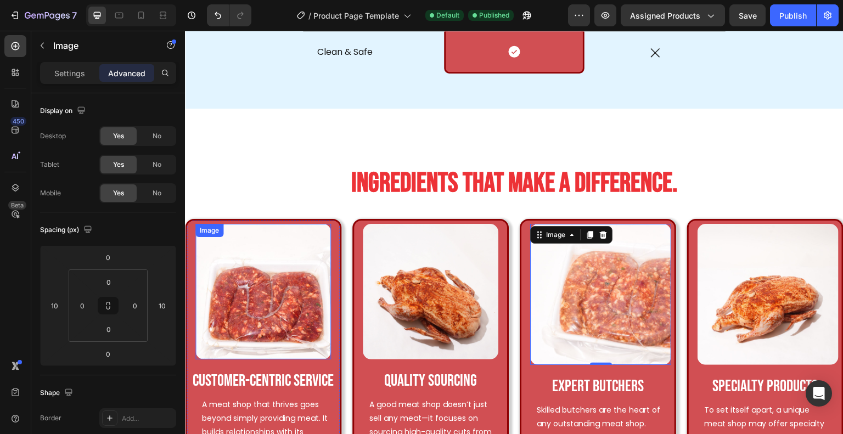
click at [281, 296] on img at bounding box center [263, 292] width 136 height 136
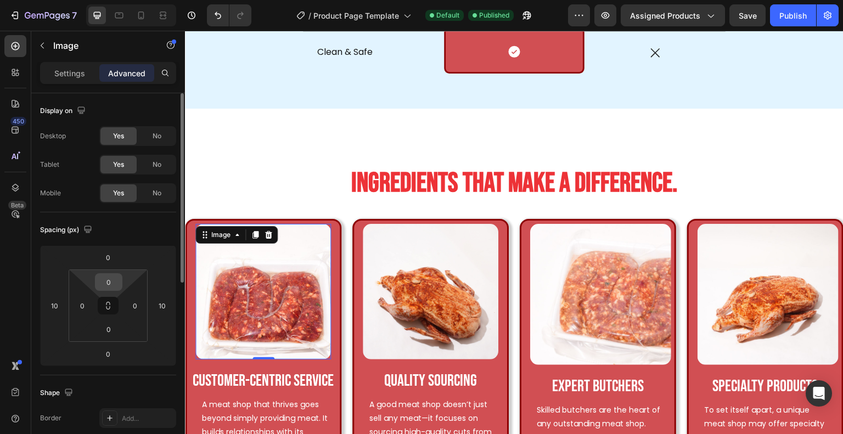
click at [116, 280] on input "0" at bounding box center [109, 282] width 22 height 16
click at [110, 258] on input "0" at bounding box center [108, 257] width 22 height 16
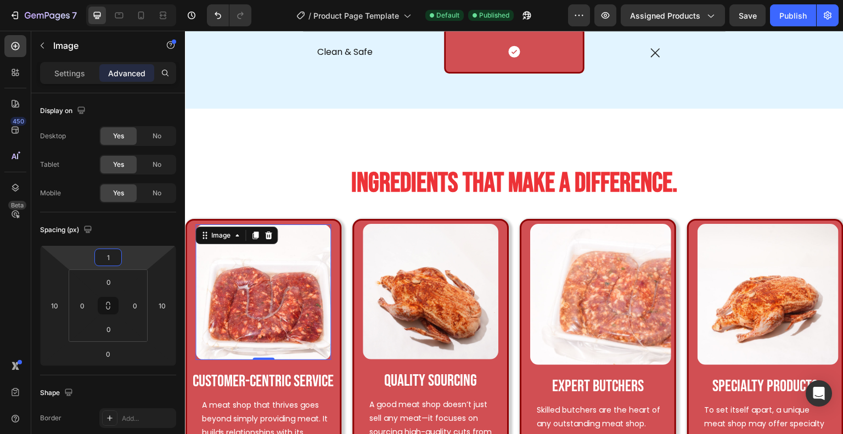
type input "10"
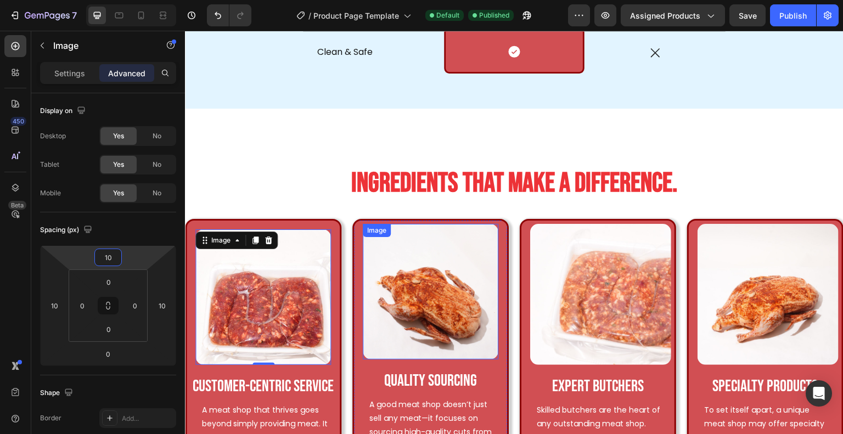
click at [425, 281] on img at bounding box center [431, 292] width 136 height 136
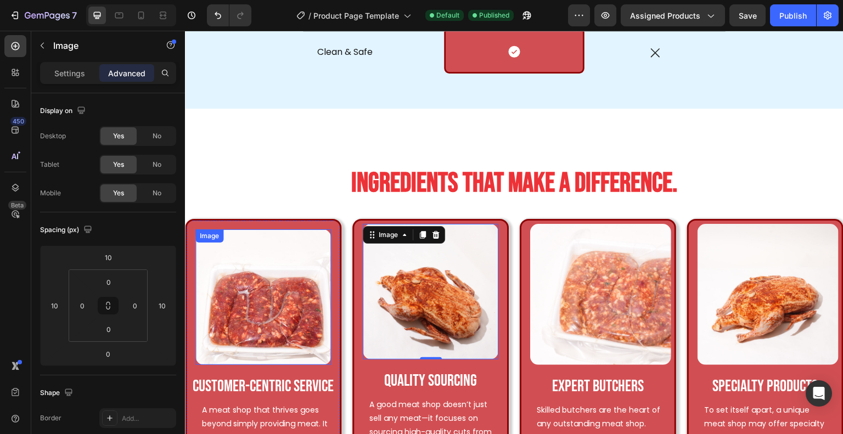
click at [279, 264] on img at bounding box center [263, 297] width 136 height 136
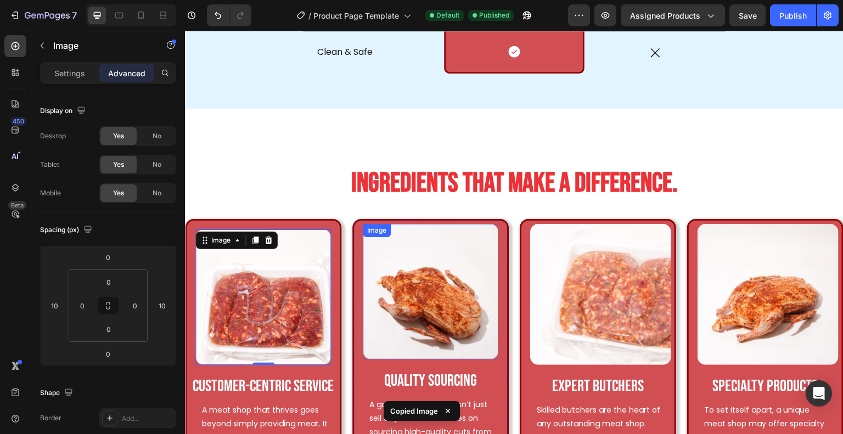
click at [417, 290] on img at bounding box center [431, 292] width 136 height 136
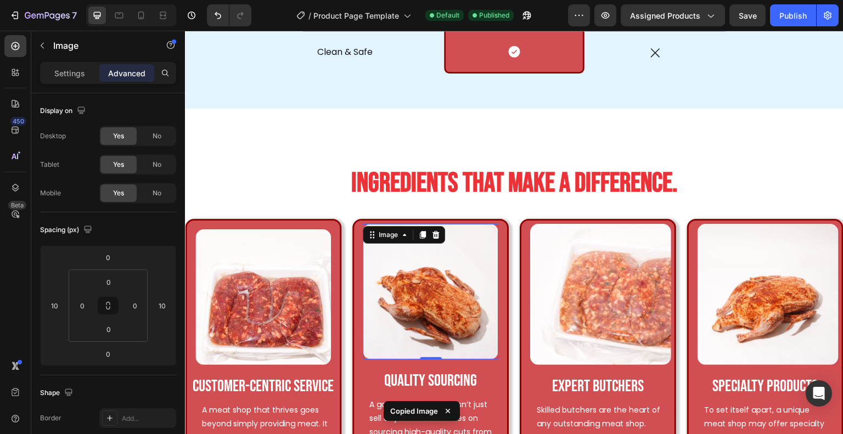
type input "10"
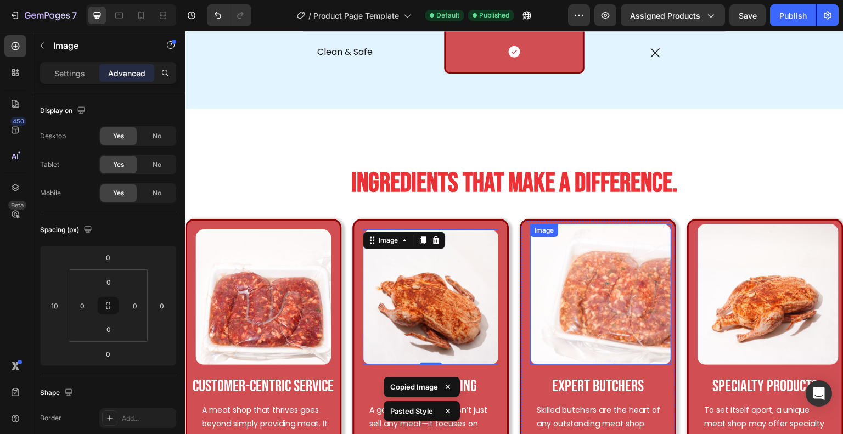
click at [591, 304] on img at bounding box center [600, 294] width 141 height 141
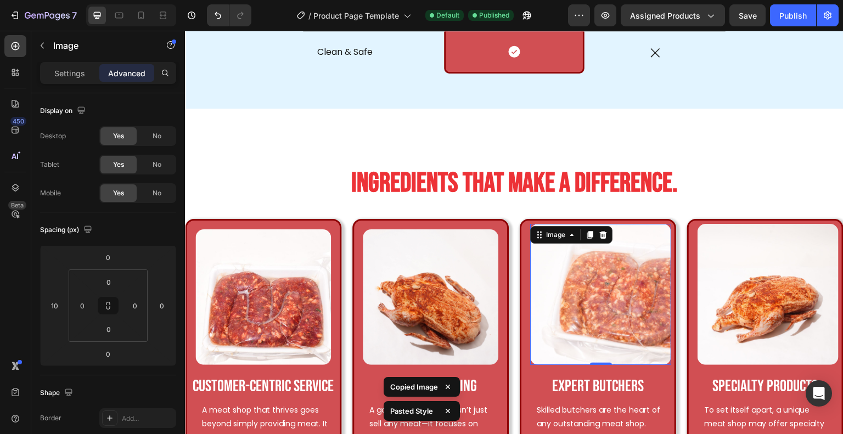
type input "10"
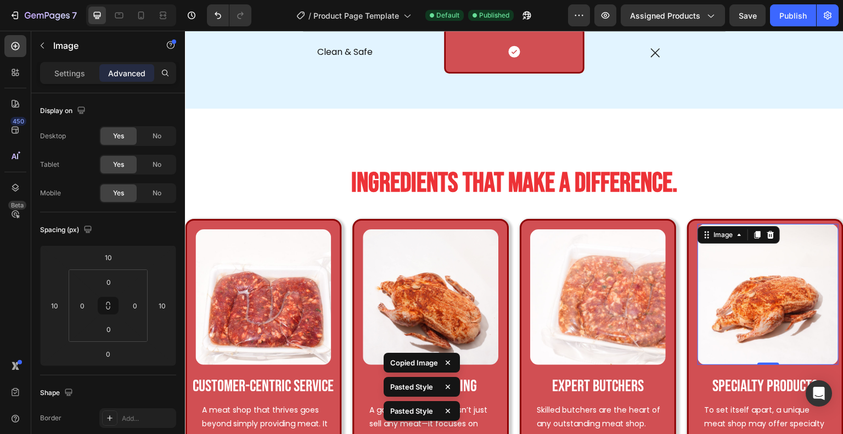
click at [787, 291] on img at bounding box center [767, 294] width 141 height 141
type input "10"
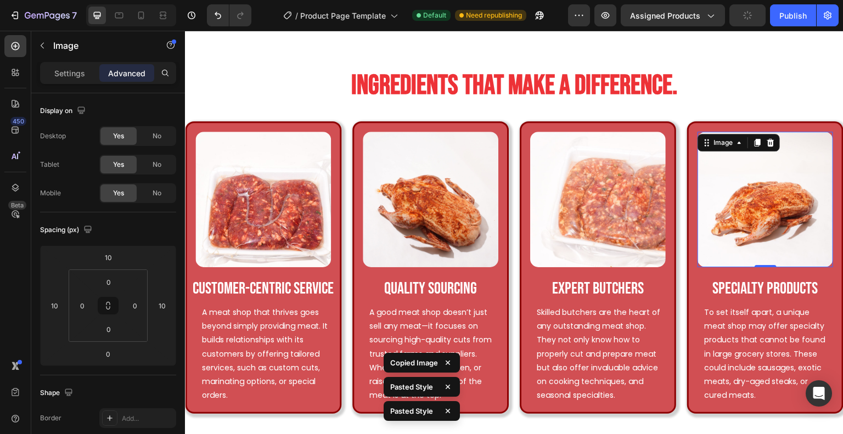
scroll to position [1588, 0]
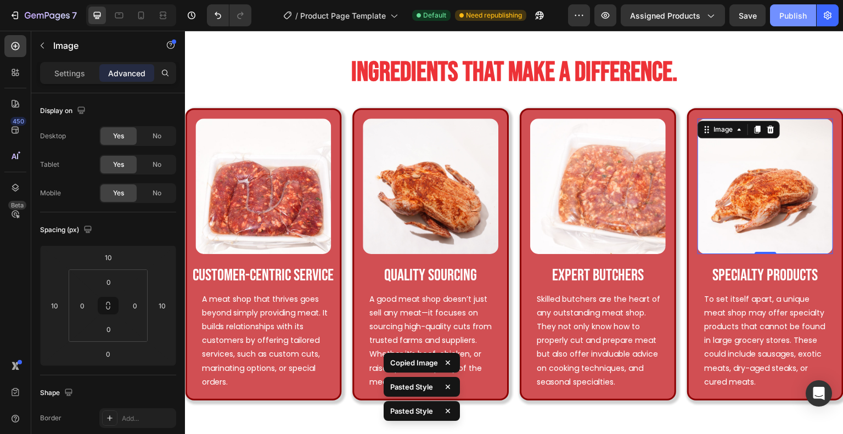
click at [787, 4] on button "Publish" at bounding box center [793, 15] width 46 height 22
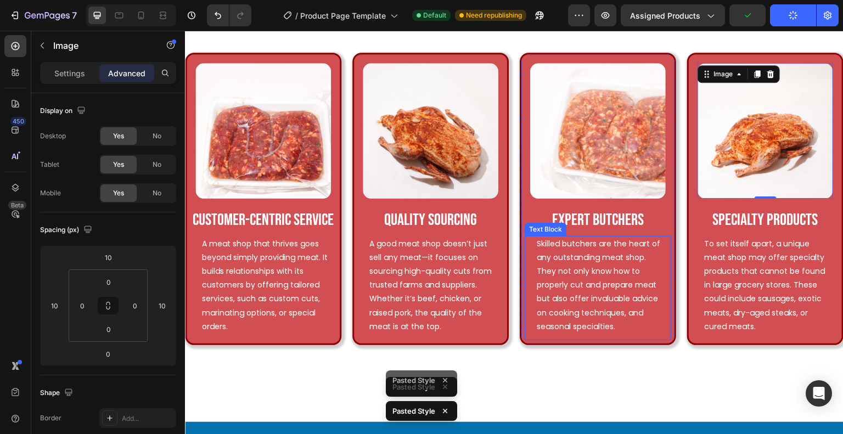
scroll to position [1643, 0]
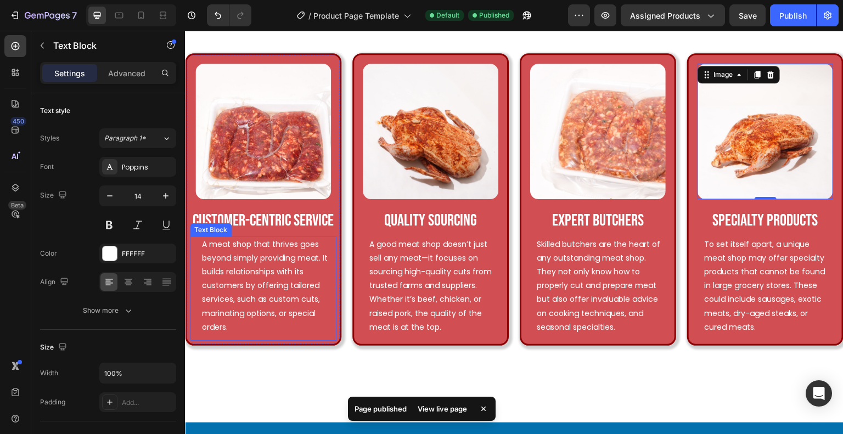
click at [249, 259] on p "A meat shop that thrives goes beyond simply providing meat. It builds relations…" at bounding box center [266, 286] width 128 height 97
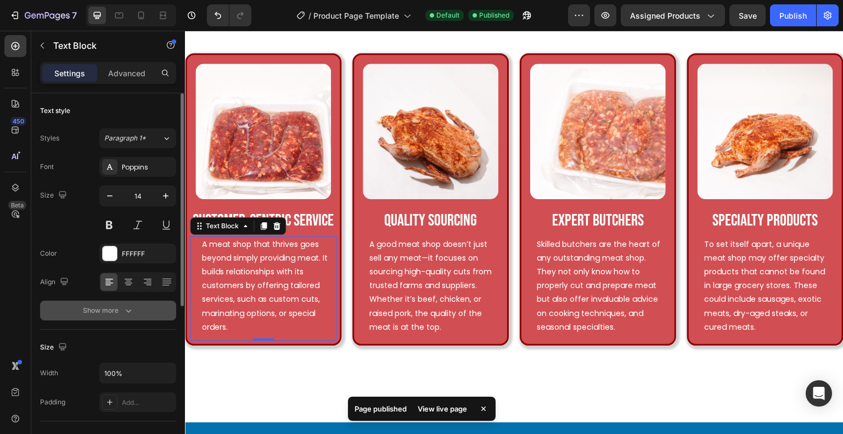
click at [110, 309] on div "Show more" at bounding box center [108, 310] width 51 height 11
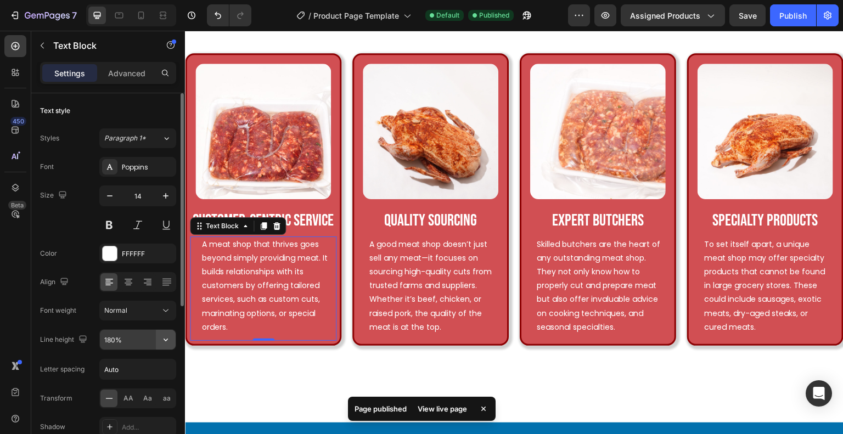
click at [159, 337] on button "button" at bounding box center [166, 340] width 20 height 20
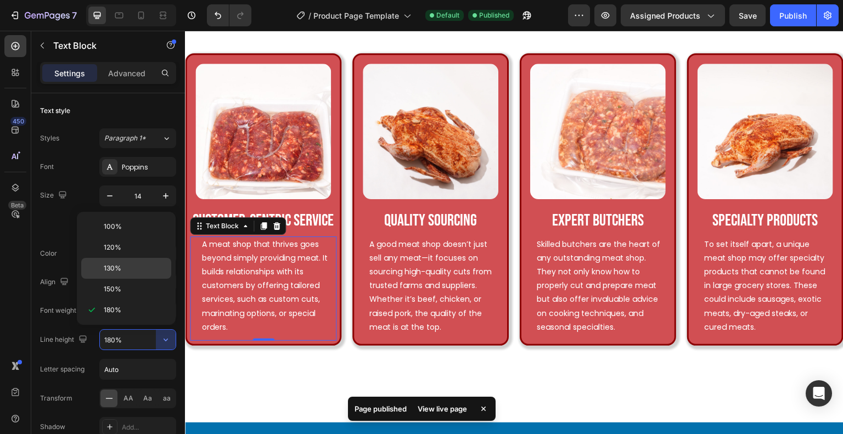
click at [138, 270] on p "130%" at bounding box center [135, 268] width 63 height 10
type input "130%"
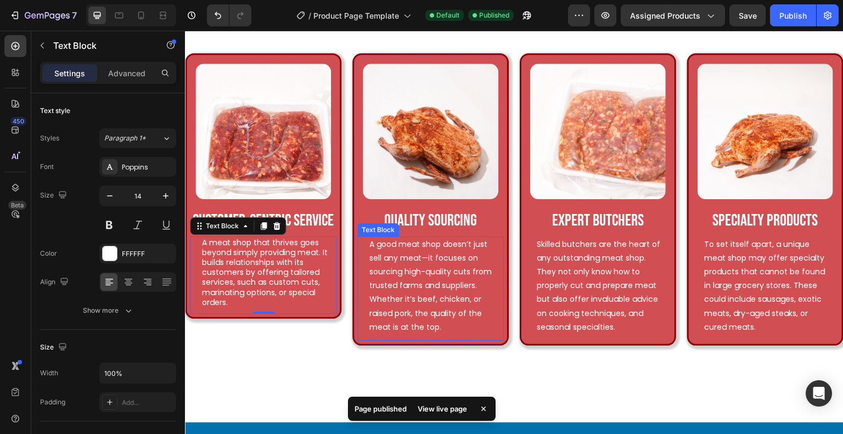
click at [449, 284] on p "A good meat shop doesn’t just sell any meat—it focuses on sourcing high-quality…" at bounding box center [433, 286] width 128 height 97
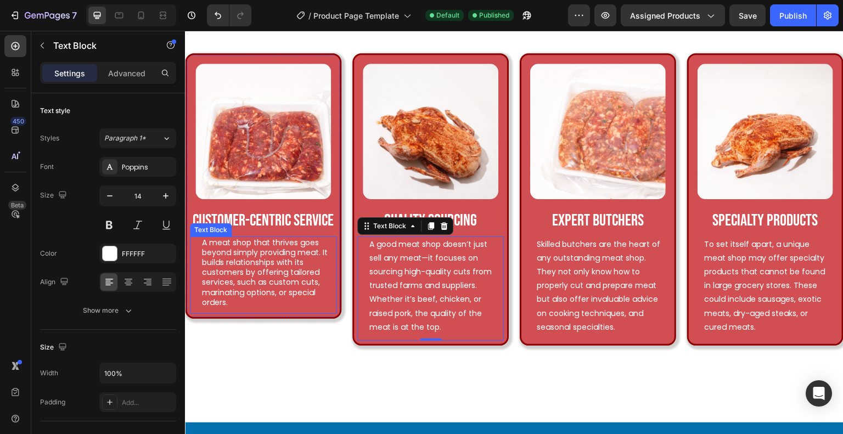
click at [252, 256] on p "A meat shop that thrives goes beyond simply providing meat. It builds relations…" at bounding box center [266, 273] width 128 height 70
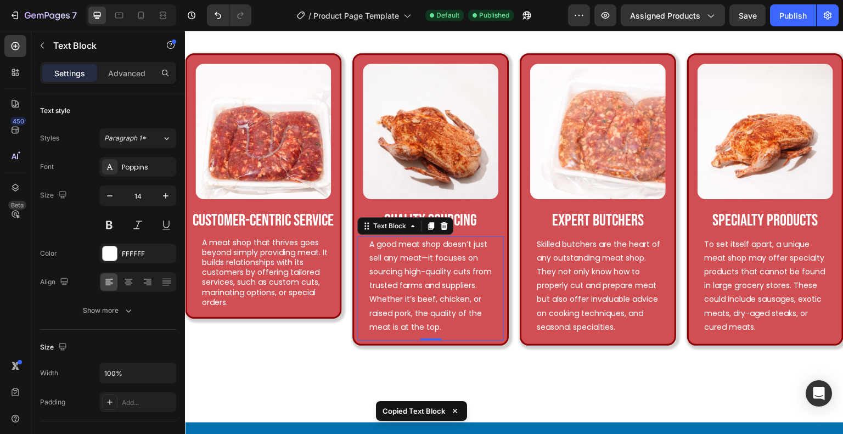
click at [416, 270] on p "A good meat shop doesn’t just sell any meat—it focuses on sourcing high-quality…" at bounding box center [433, 286] width 128 height 97
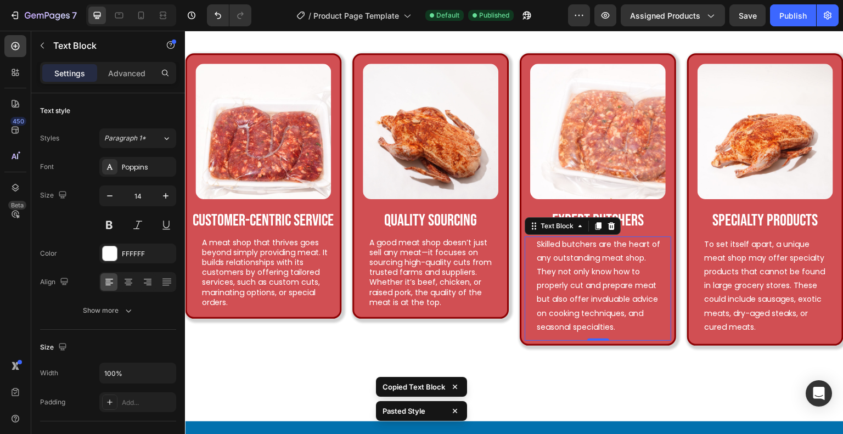
click at [592, 298] on p "Skilled butchers are the heart of any outstanding meat shop. They not only know…" at bounding box center [601, 286] width 128 height 97
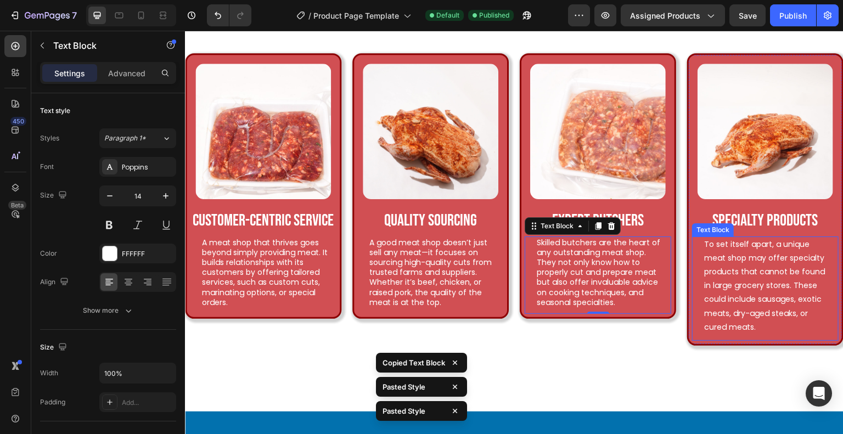
click at [753, 280] on p "To set itself apart, a unique meat shop may offer specialty products that canno…" at bounding box center [768, 286] width 128 height 97
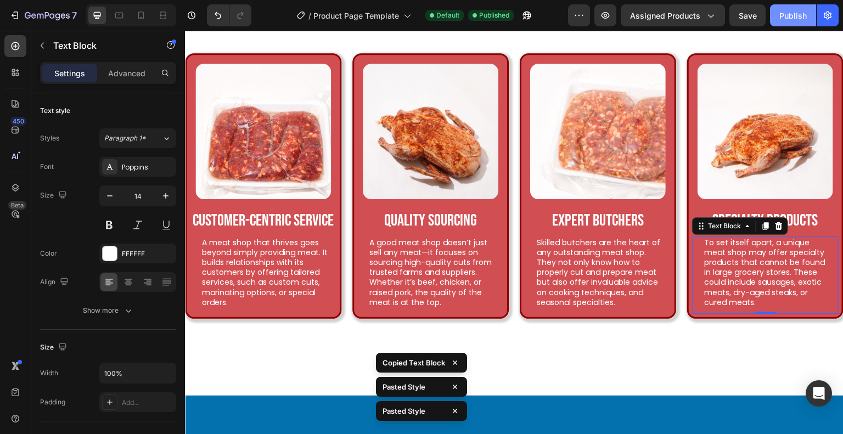
click at [799, 24] on button "Publish" at bounding box center [793, 15] width 46 height 22
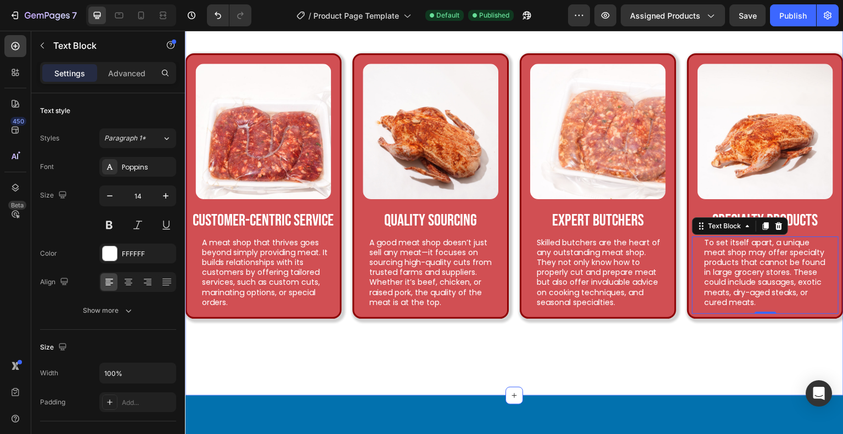
click at [462, 345] on div "Ingredients that make a difference. Heading Image Customer-Centric Service Text…" at bounding box center [514, 169] width 658 height 453
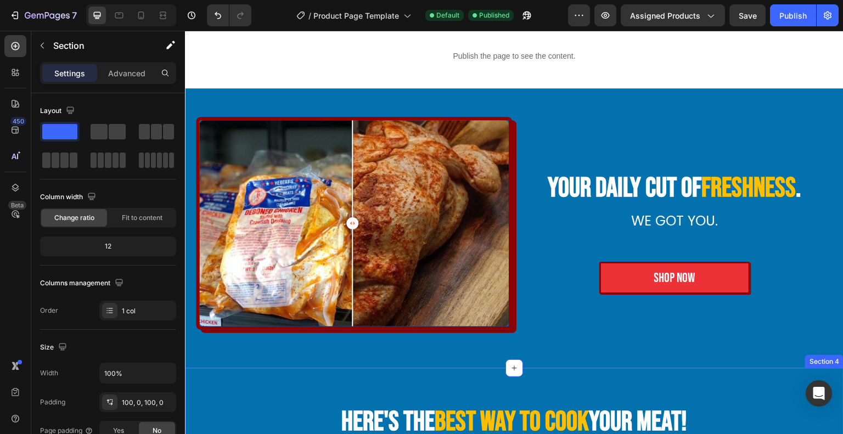
scroll to position [490, 0]
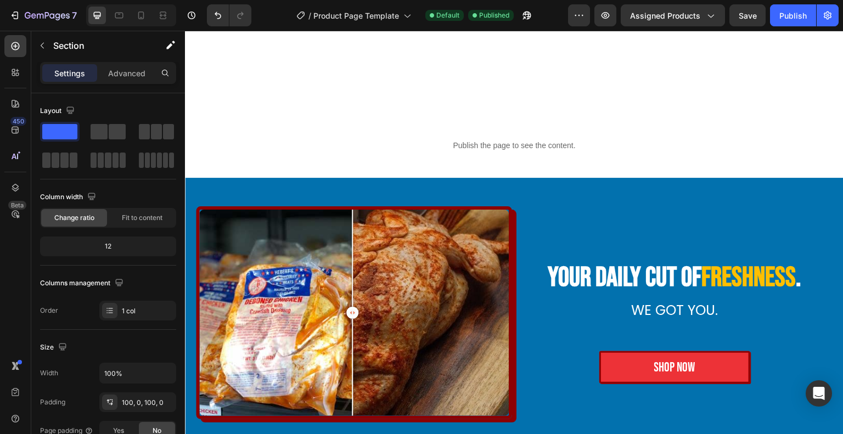
select select "Banana Pudding"
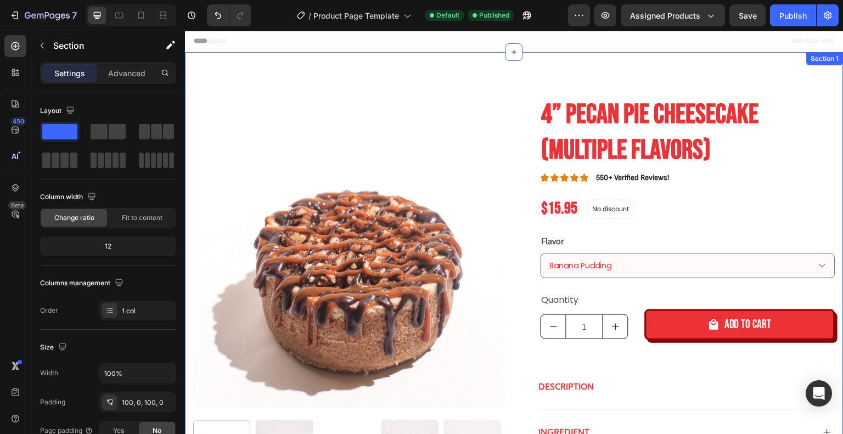
scroll to position [0, 0]
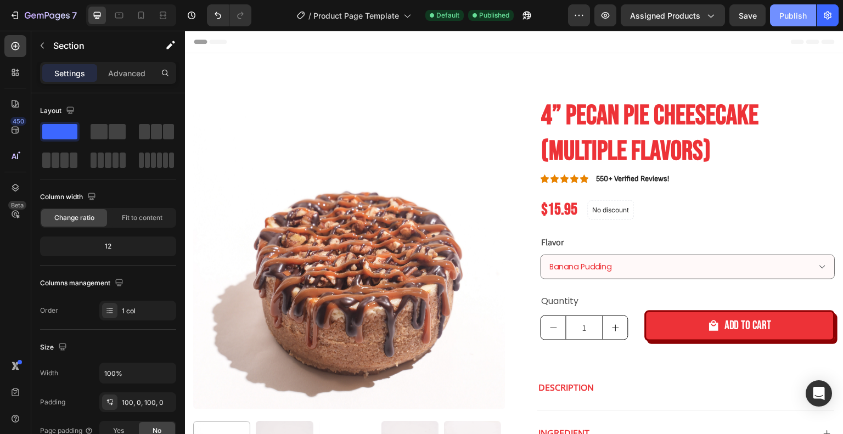
click at [805, 12] on div "Publish" at bounding box center [792, 16] width 27 height 12
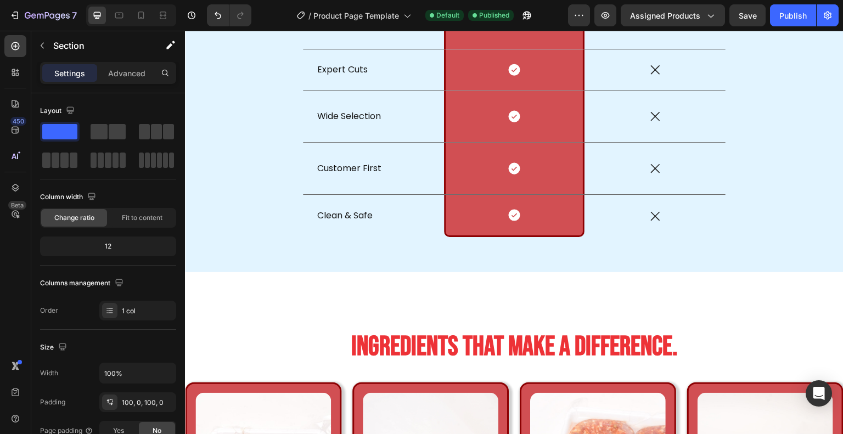
scroll to position [1591, 0]
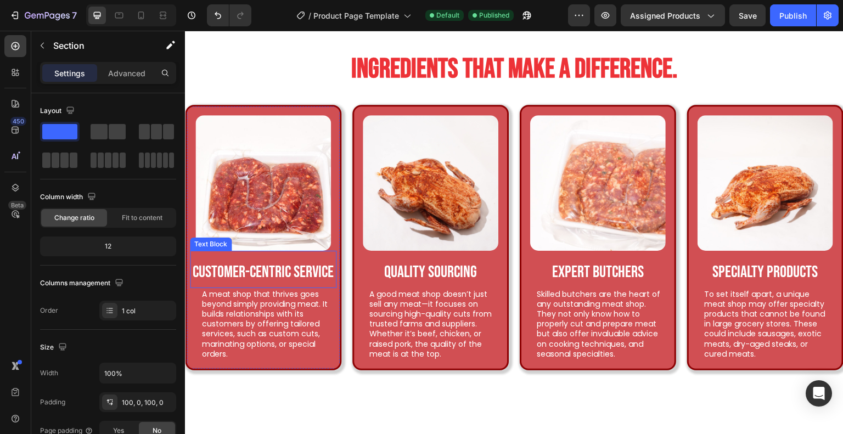
click at [280, 274] on p "Customer-Centric Service" at bounding box center [263, 272] width 144 height 30
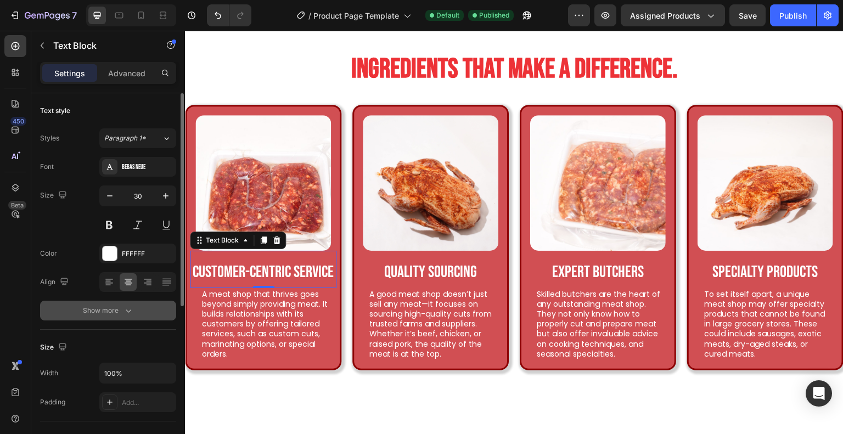
click at [105, 307] on div "Show more" at bounding box center [108, 310] width 51 height 11
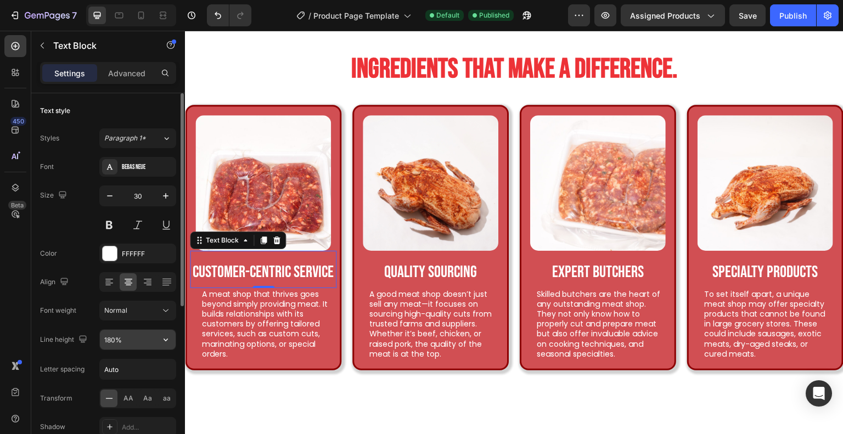
drag, startPoint x: 144, startPoint y: 334, endPoint x: 154, endPoint y: 334, distance: 9.9
click at [145, 334] on input "180%" at bounding box center [138, 340] width 76 height 20
click at [163, 335] on icon "button" at bounding box center [165, 339] width 11 height 11
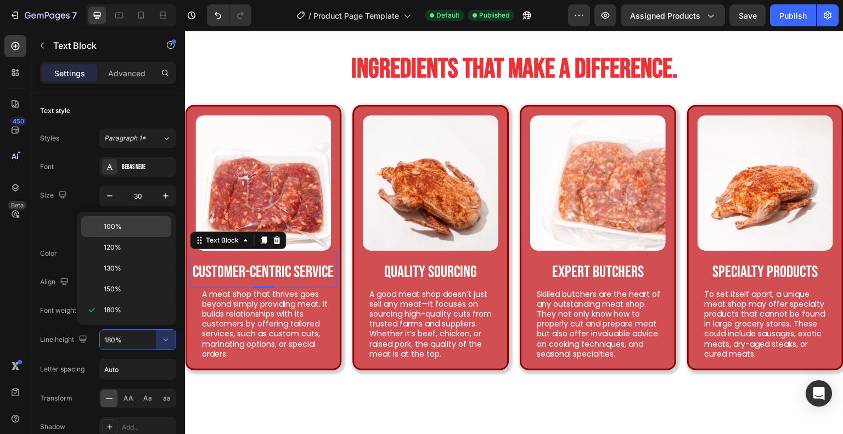
click at [148, 225] on p "100%" at bounding box center [135, 227] width 63 height 10
type input "100%"
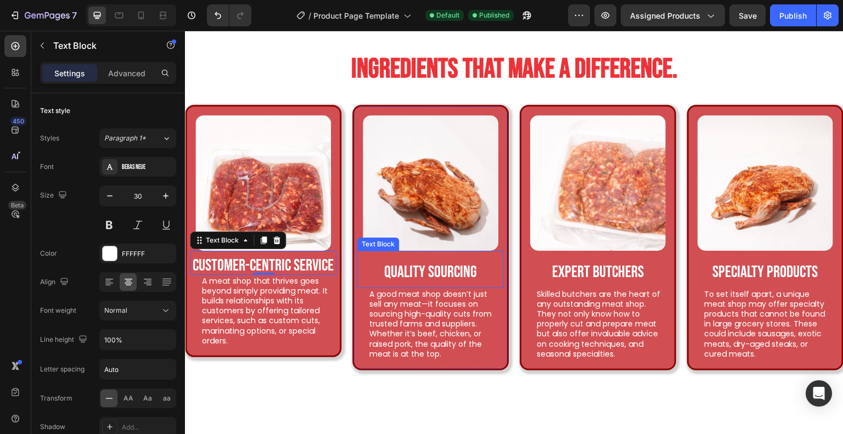
click at [409, 267] on p "Quality Sourcing" at bounding box center [430, 272] width 144 height 30
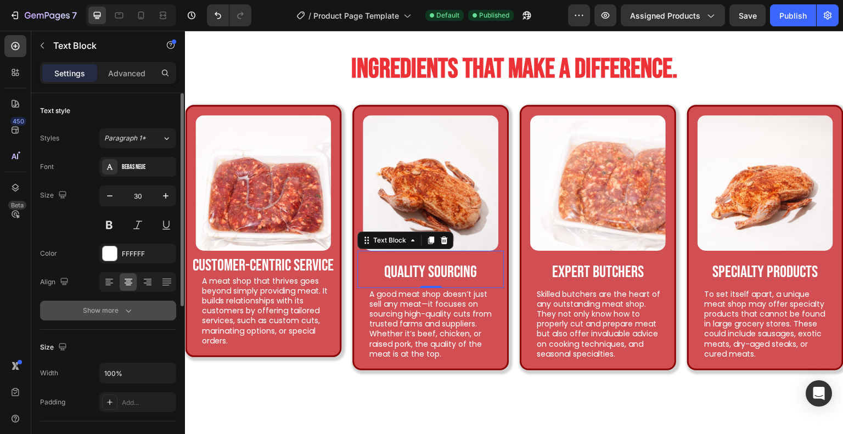
click at [127, 306] on icon "button" at bounding box center [128, 310] width 11 height 11
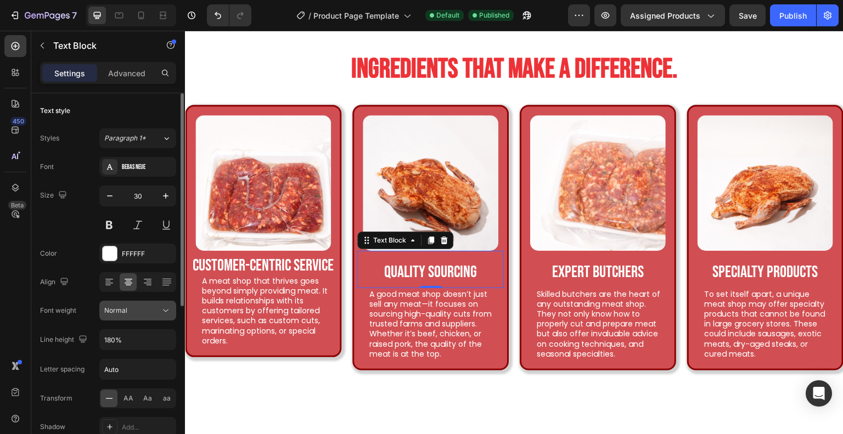
click at [134, 312] on div "Normal" at bounding box center [132, 311] width 56 height 10
click at [149, 314] on div "Normal" at bounding box center [132, 311] width 56 height 10
click at [151, 337] on input "180%" at bounding box center [138, 340] width 76 height 20
click at [158, 342] on button "button" at bounding box center [166, 340] width 20 height 20
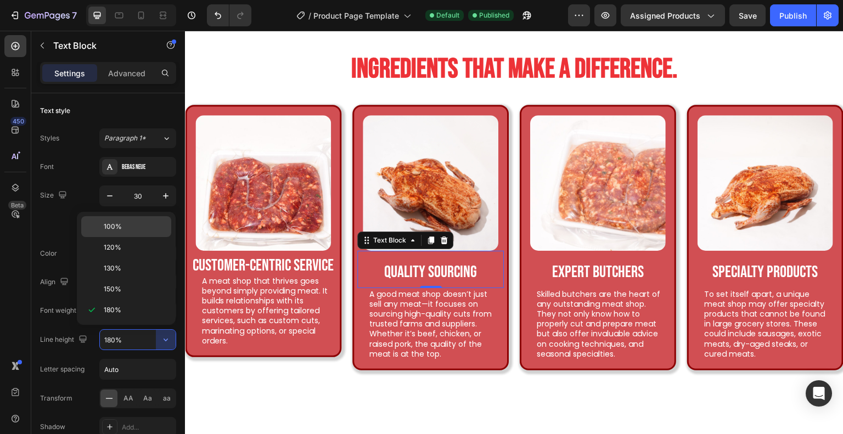
click at [153, 237] on div "100%" at bounding box center [126, 247] width 90 height 21
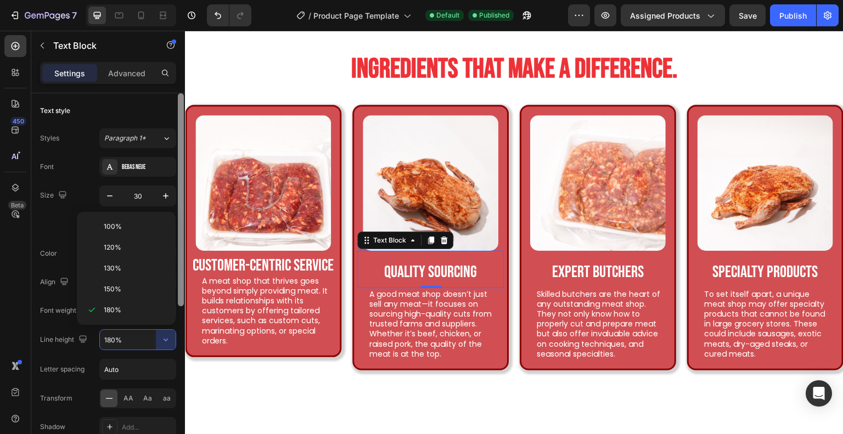
type input "100%"
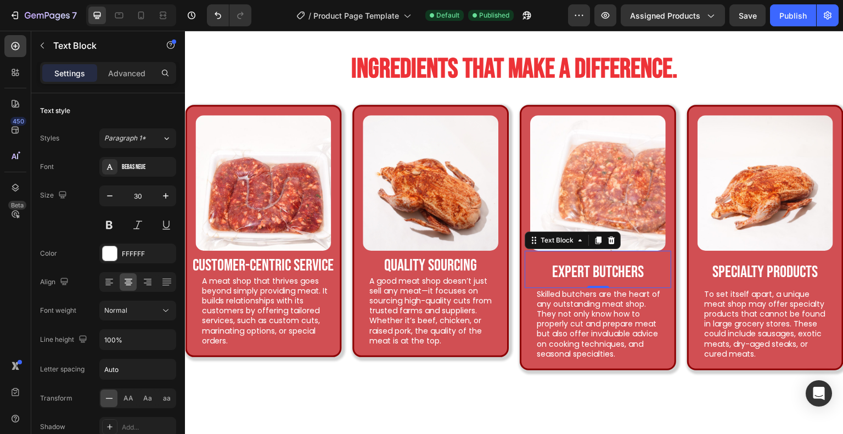
click at [600, 266] on p "Expert Butchers" at bounding box center [598, 272] width 144 height 30
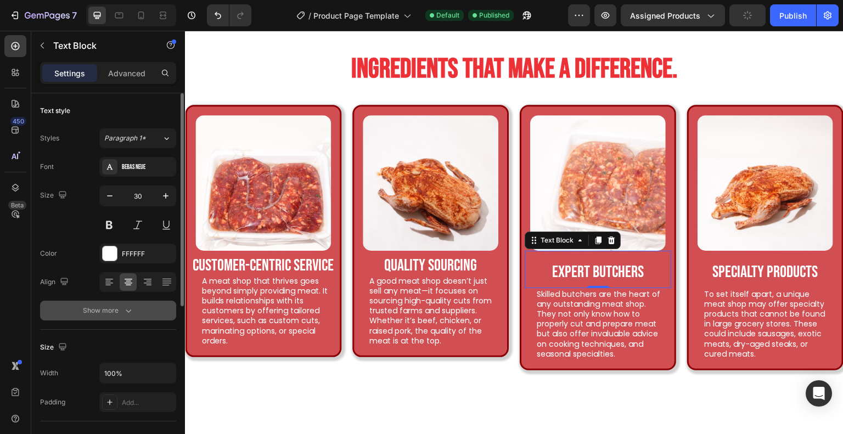
click at [129, 306] on icon "button" at bounding box center [128, 310] width 11 height 11
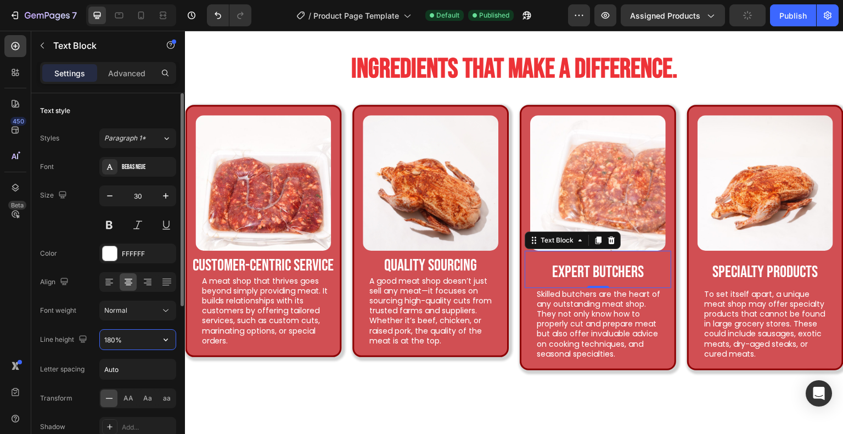
click at [147, 341] on input "180%" at bounding box center [138, 340] width 76 height 20
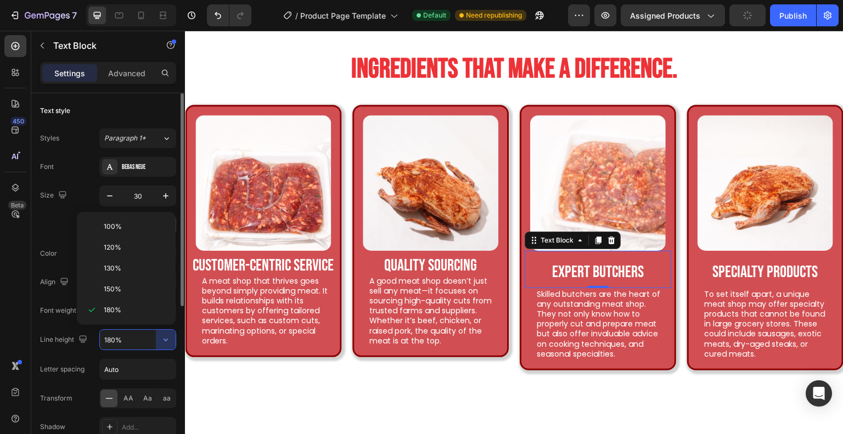
drag, startPoint x: 160, startPoint y: 224, endPoint x: 169, endPoint y: 227, distance: 9.2
click at [160, 224] on p "100%" at bounding box center [135, 227] width 63 height 10
type input "100%"
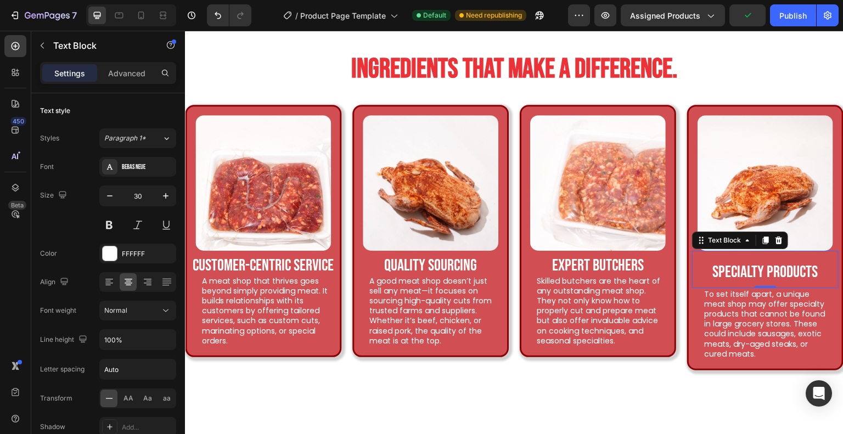
click at [738, 268] on p "Specialty Products" at bounding box center [765, 272] width 144 height 30
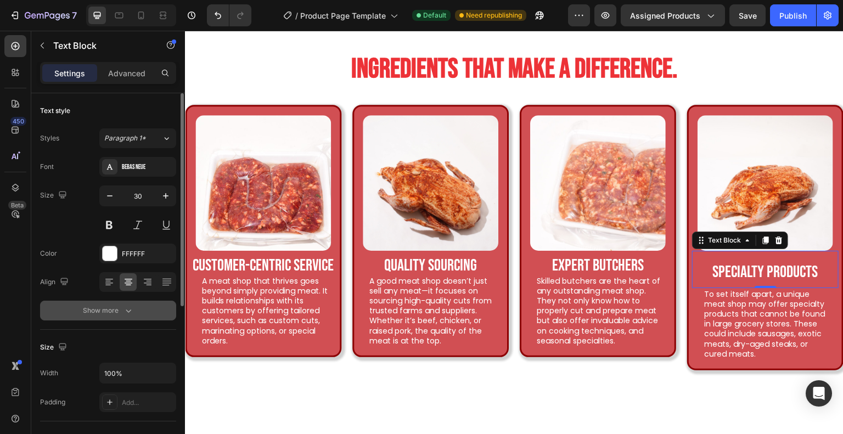
click at [153, 311] on button "Show more" at bounding box center [108, 311] width 136 height 20
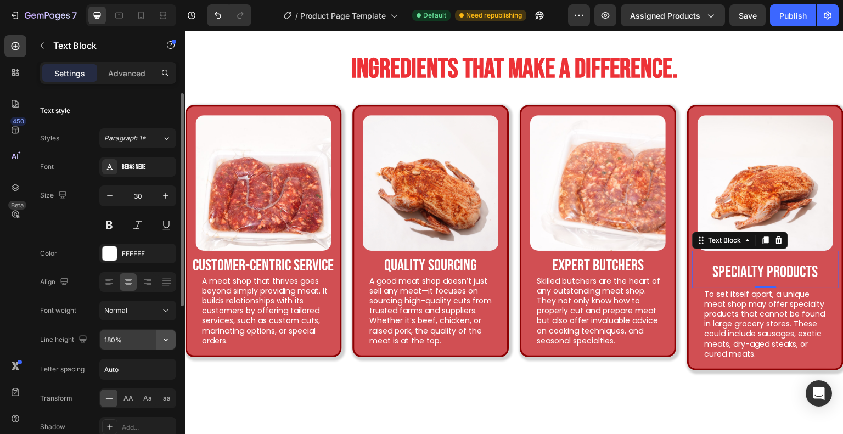
click at [163, 342] on icon "button" at bounding box center [165, 339] width 11 height 11
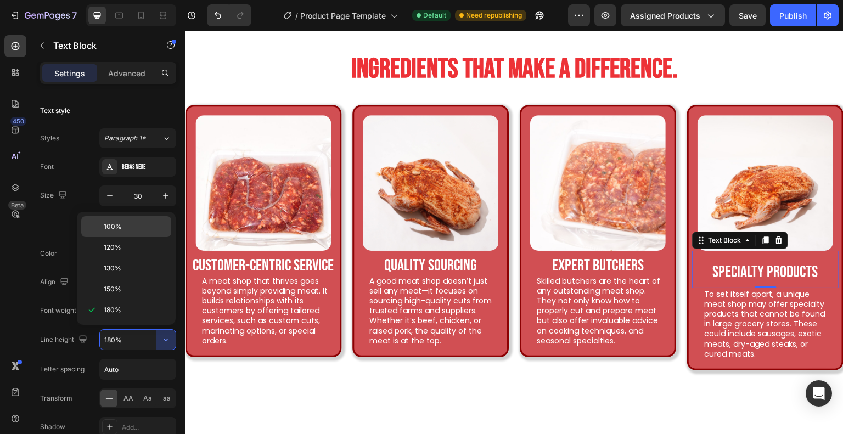
click at [154, 227] on p "100%" at bounding box center [135, 227] width 63 height 10
type input "100%"
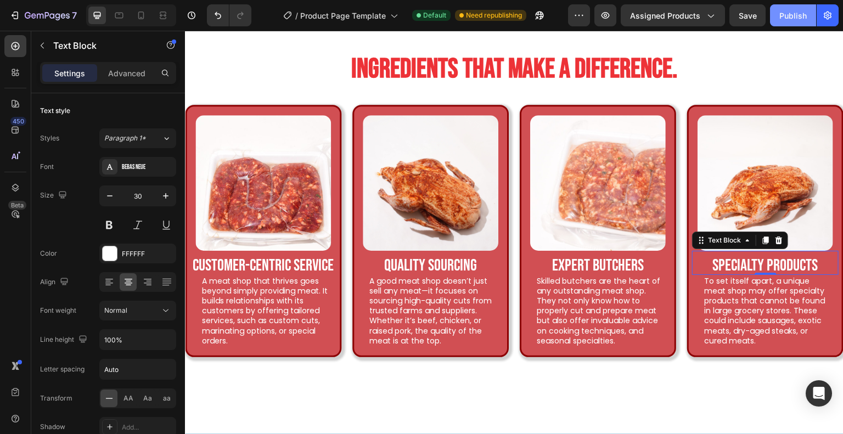
click at [787, 25] on button "Publish" at bounding box center [793, 15] width 46 height 22
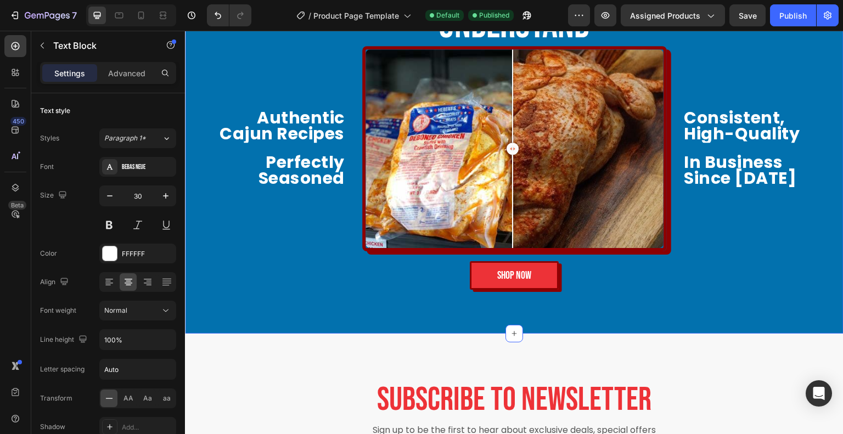
scroll to position [2140, 0]
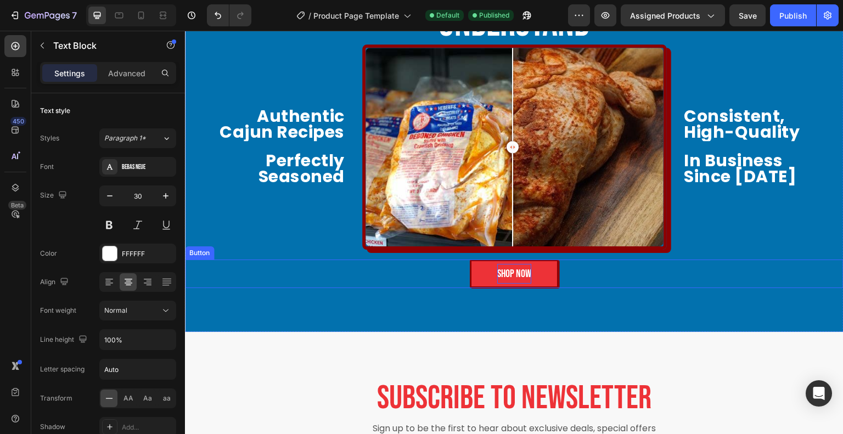
click at [497, 264] on p "SHOP NOW" at bounding box center [514, 274] width 34 height 20
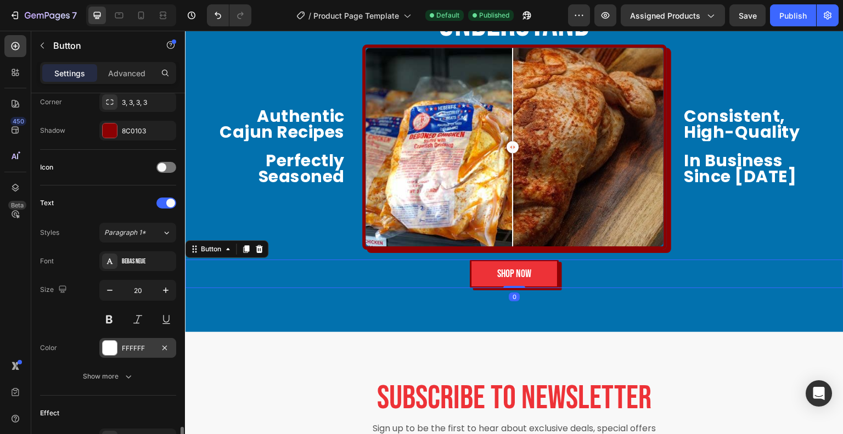
scroll to position [413, 0]
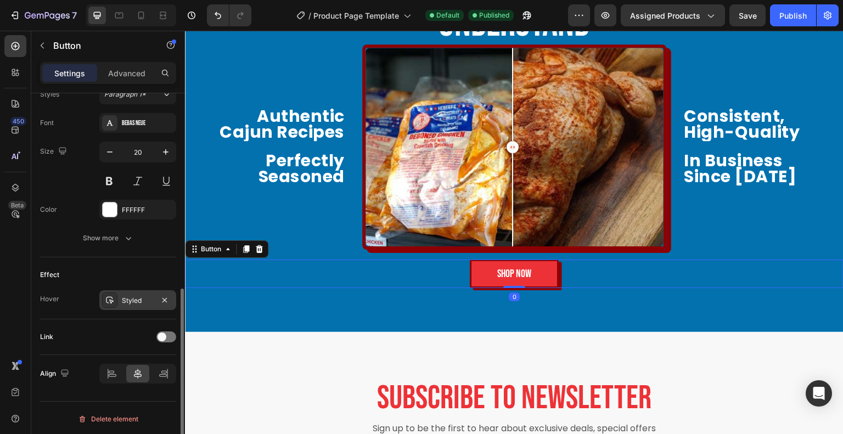
click at [125, 300] on div "Styled" at bounding box center [138, 301] width 32 height 10
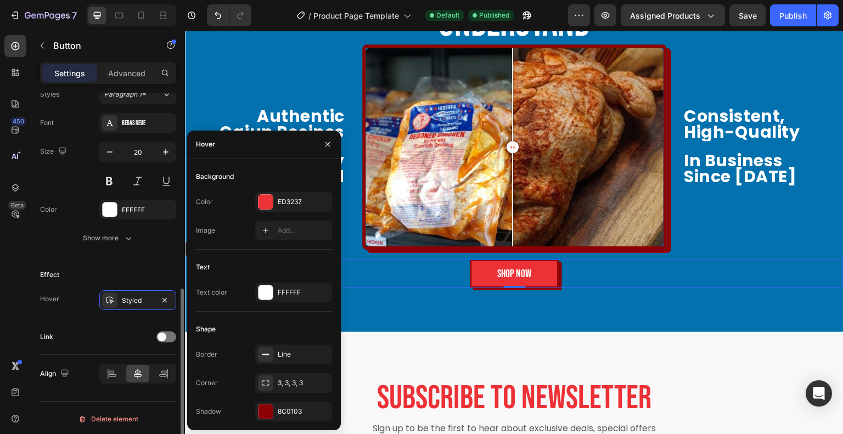
click at [123, 317] on div "Effect Hover Styled" at bounding box center [108, 288] width 136 height 62
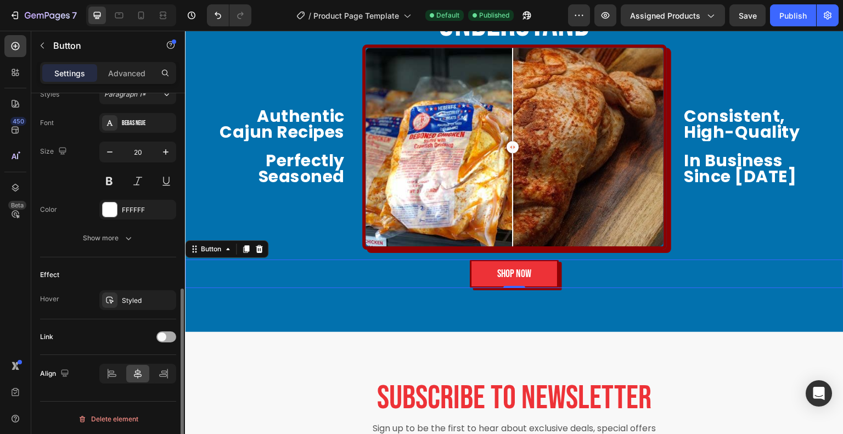
drag, startPoint x: 156, startPoint y: 326, endPoint x: 161, endPoint y: 331, distance: 7.8
click at [157, 328] on div "Link" at bounding box center [108, 337] width 136 height 18
click at [161, 332] on span at bounding box center [161, 336] width 9 height 9
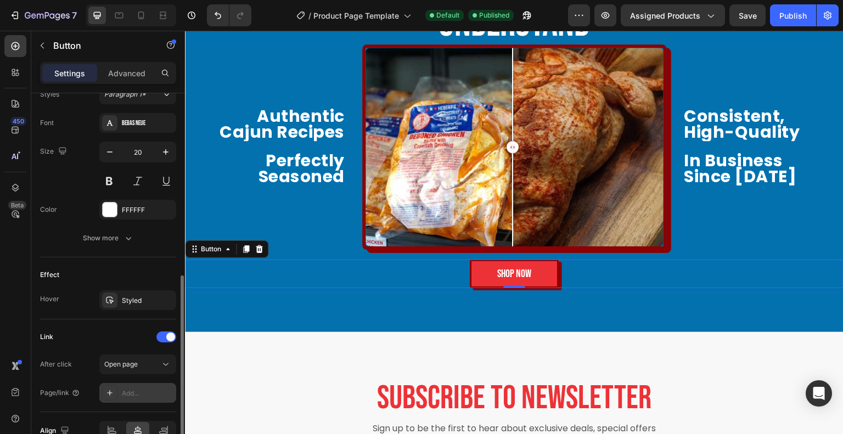
click at [135, 390] on div "Add..." at bounding box center [148, 393] width 52 height 10
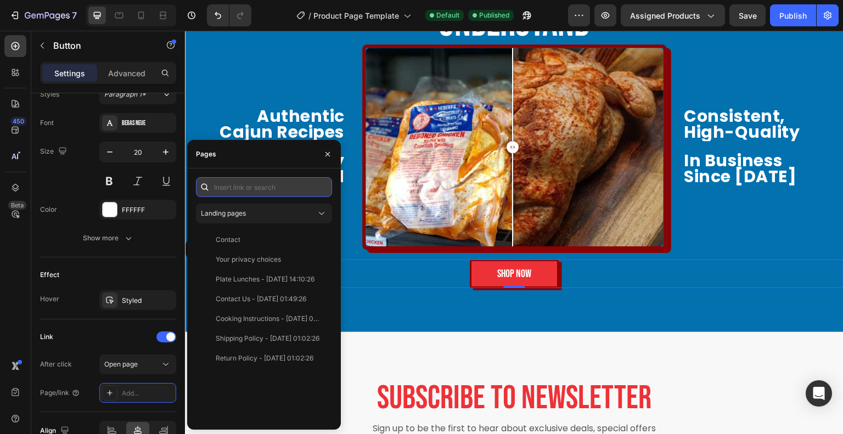
click at [273, 184] on input "text" at bounding box center [264, 187] width 136 height 20
paste input "https://[DOMAIN_NAME]/collections/all?sort={%22date%22:-1}"
type input "https://[DOMAIN_NAME]/collections/all?sort={%22date%22:-1}"
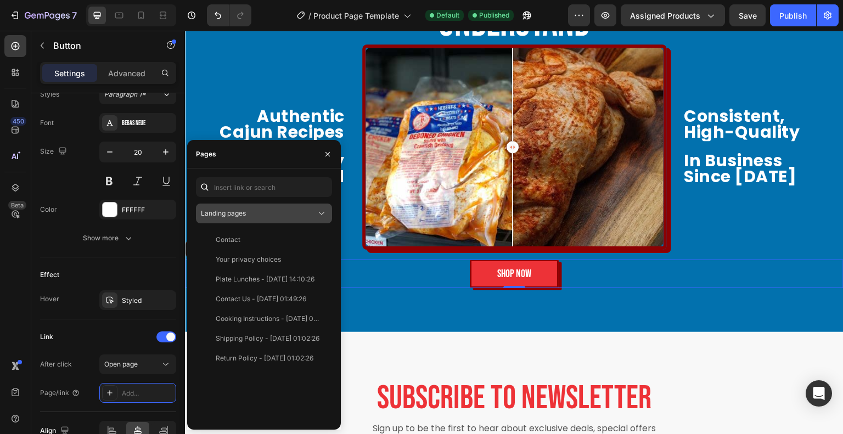
click at [298, 210] on div "Landing pages" at bounding box center [258, 213] width 115 height 10
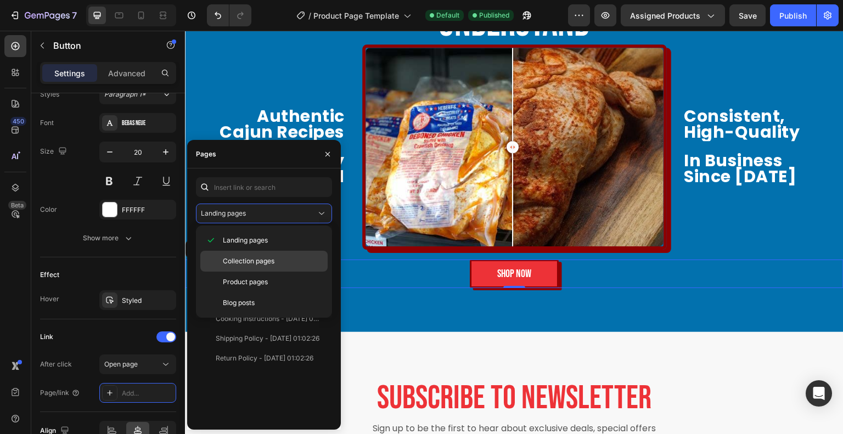
click at [283, 265] on p "Collection pages" at bounding box center [273, 261] width 100 height 10
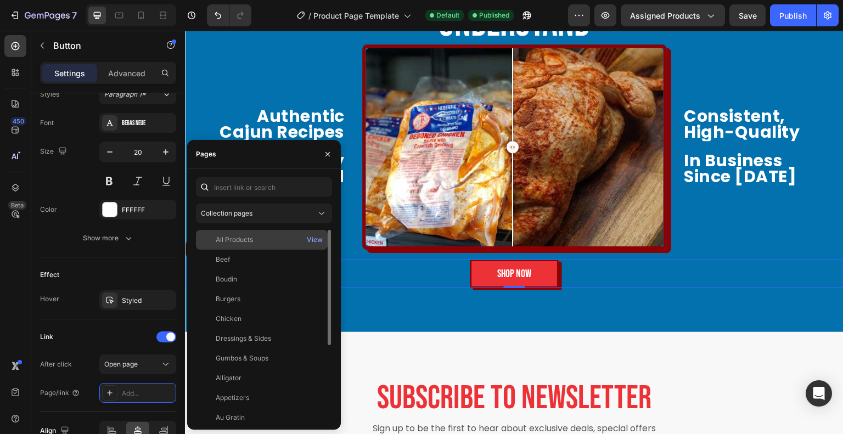
click at [282, 239] on div "All Products" at bounding box center [261, 240] width 123 height 10
click at [310, 239] on div "View" at bounding box center [315, 240] width 16 height 10
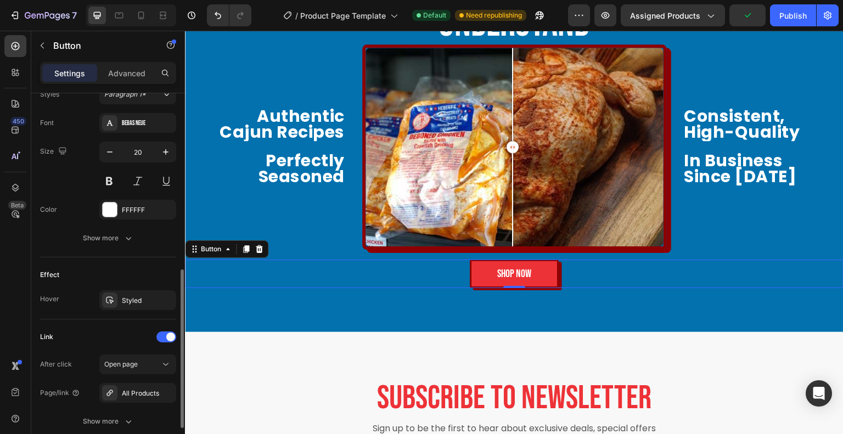
click at [122, 332] on div "Link" at bounding box center [108, 337] width 136 height 18
click at [785, 15] on div "Publish" at bounding box center [792, 16] width 27 height 12
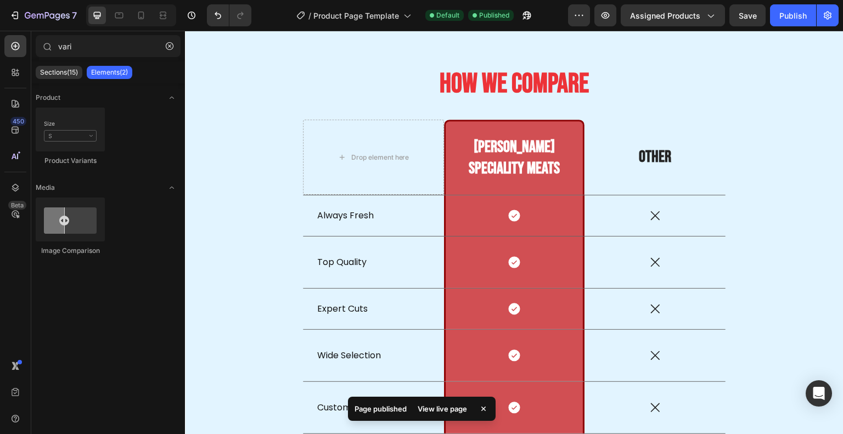
scroll to position [811, 0]
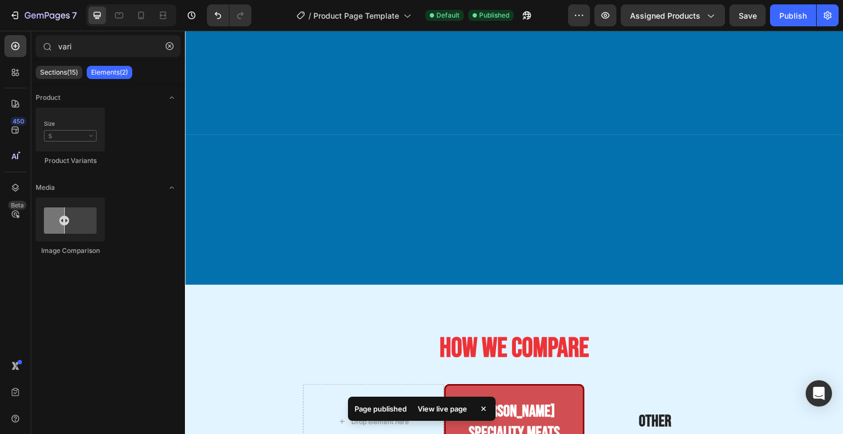
select select "Banana Pudding"
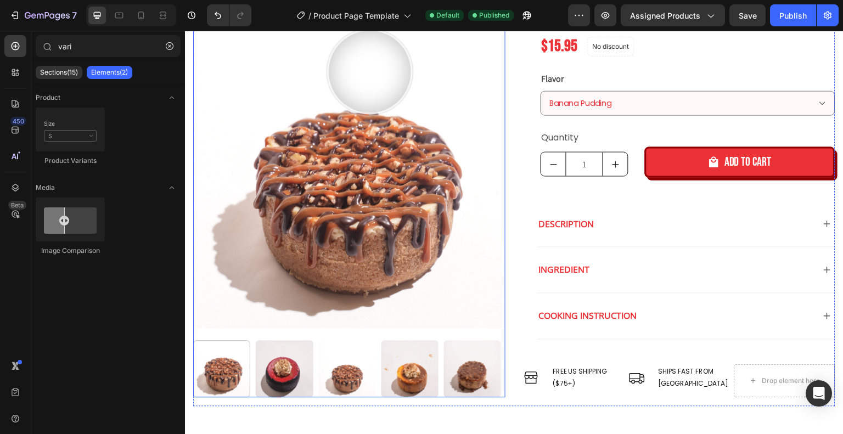
scroll to position [55, 0]
